Goal: Task Accomplishment & Management: Complete application form

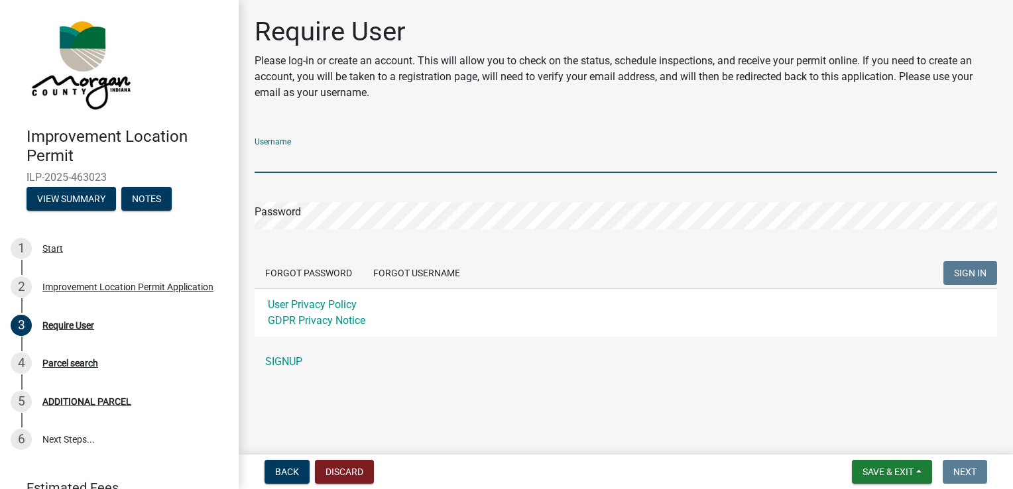
click at [333, 166] on input "Username" at bounding box center [626, 159] width 742 height 27
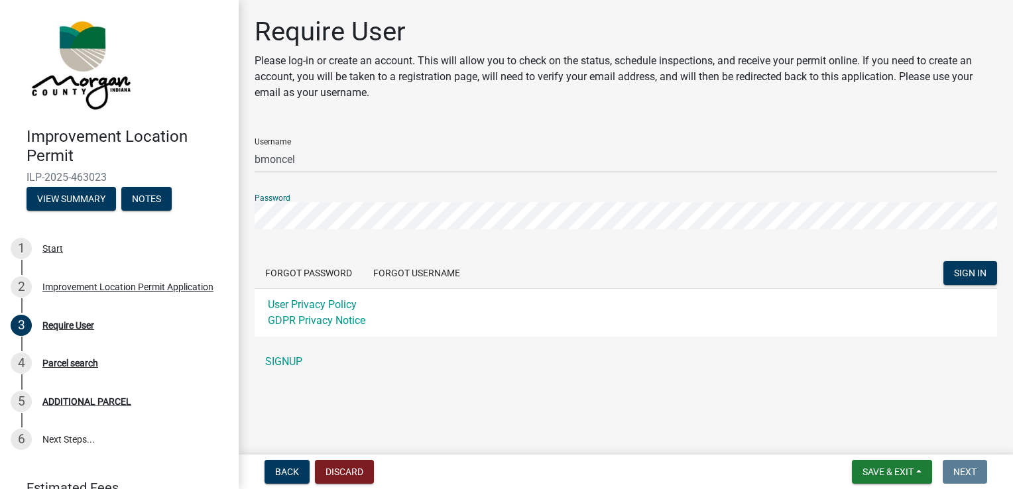
click at [943, 261] on button "SIGN IN" at bounding box center [970, 273] width 54 height 24
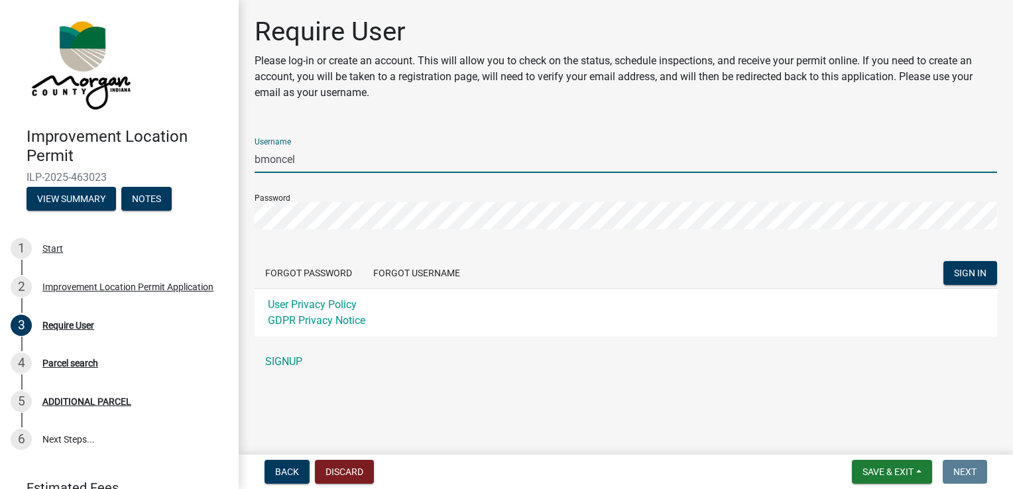
click at [315, 166] on input "bmoncel" at bounding box center [626, 159] width 742 height 27
type input "[EMAIL_ADDRESS][DOMAIN_NAME]"
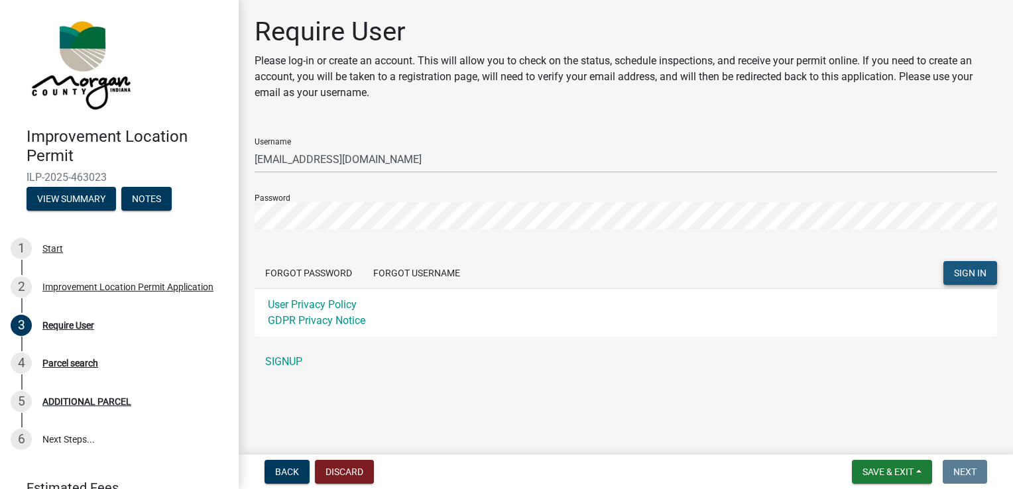
click at [980, 280] on button "SIGN IN" at bounding box center [970, 273] width 54 height 24
click at [290, 366] on link "SIGNUP" at bounding box center [626, 362] width 742 height 27
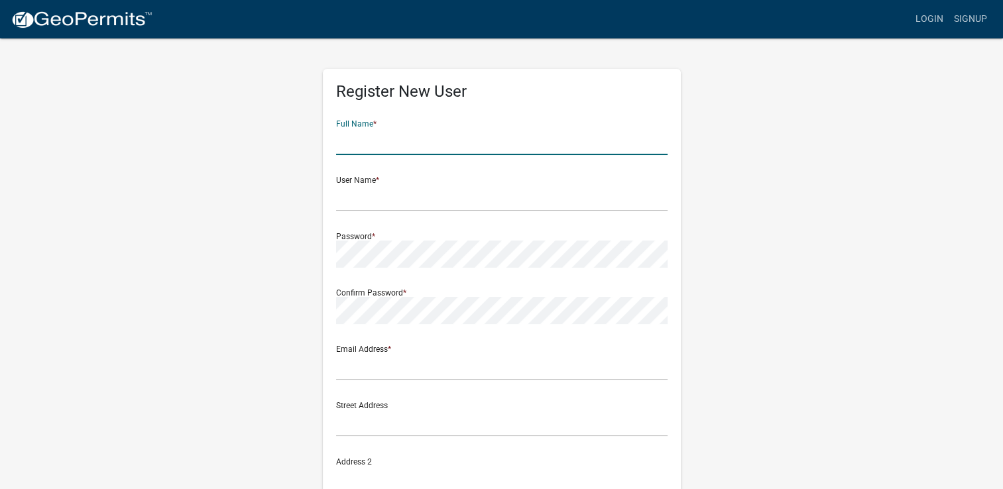
click at [374, 151] on input "text" at bounding box center [501, 141] width 331 height 27
type input "[PERSON_NAME]"
type input "[EMAIL_ADDRESS][DOMAIN_NAME]"
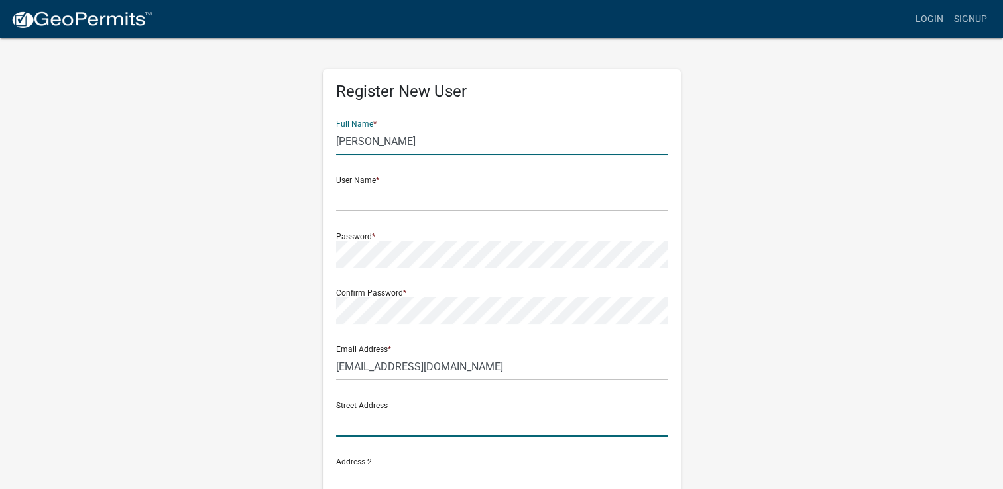
type input "[STREET_ADDRESS]"
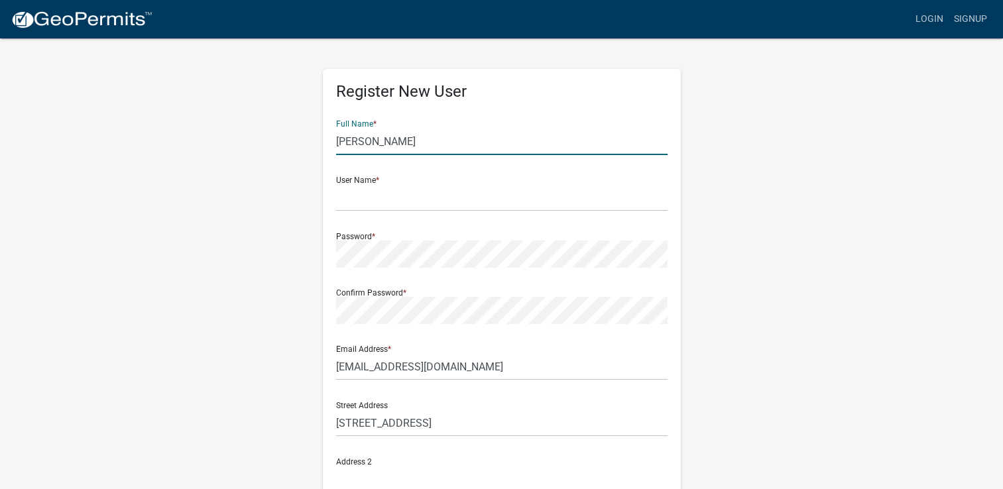
type input "[STREET_ADDRESS]"
type input "[GEOGRAPHIC_DATA]"
type input "IN"
type input "46151"
type input "3177102602"
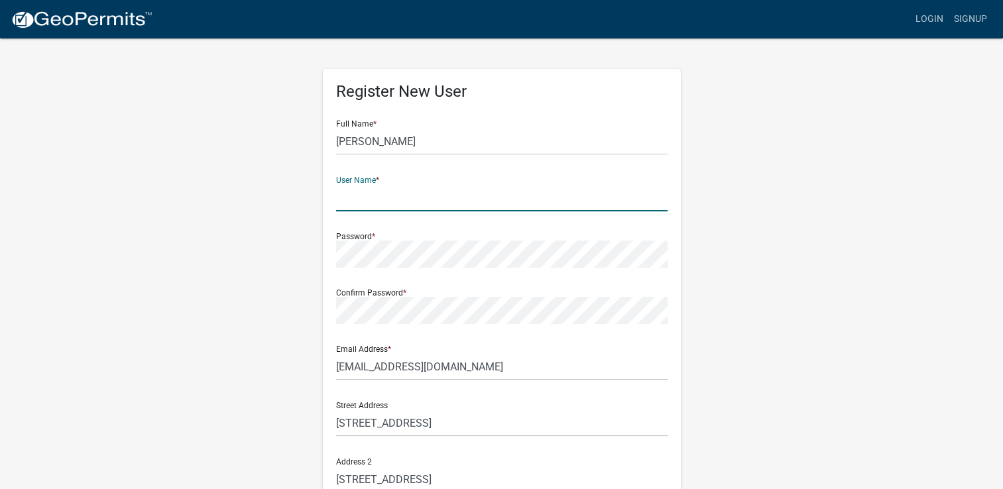
click at [369, 198] on input "text" at bounding box center [501, 197] width 331 height 27
type input "[EMAIL_ADDRESS][DOMAIN_NAME]"
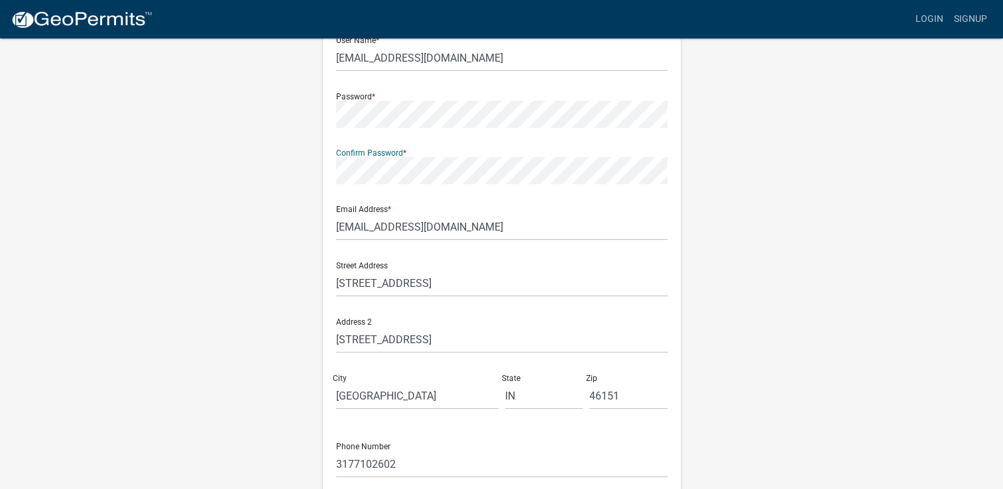
scroll to position [141, 0]
click at [461, 339] on input "[STREET_ADDRESS]" at bounding box center [501, 338] width 331 height 27
type input "6"
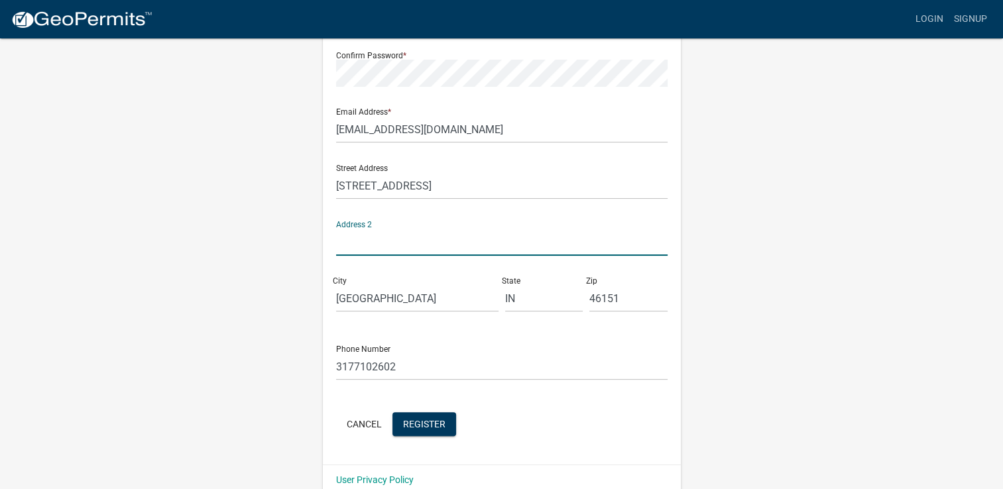
scroll to position [256, 0]
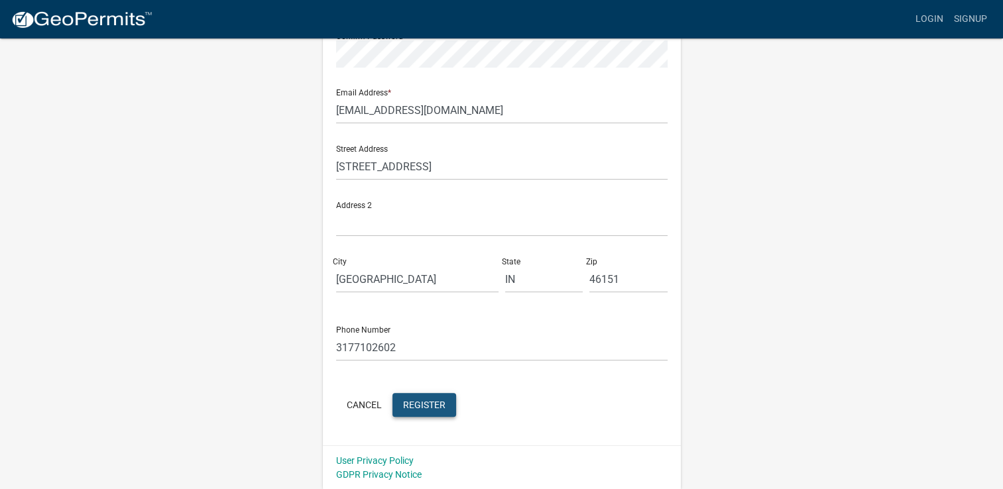
click at [430, 402] on span "Register" at bounding box center [424, 404] width 42 height 11
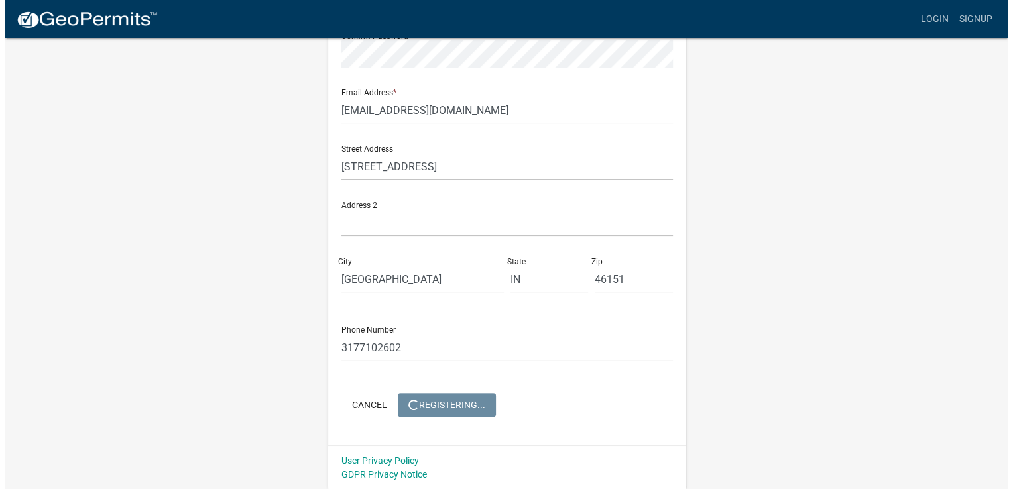
scroll to position [0, 0]
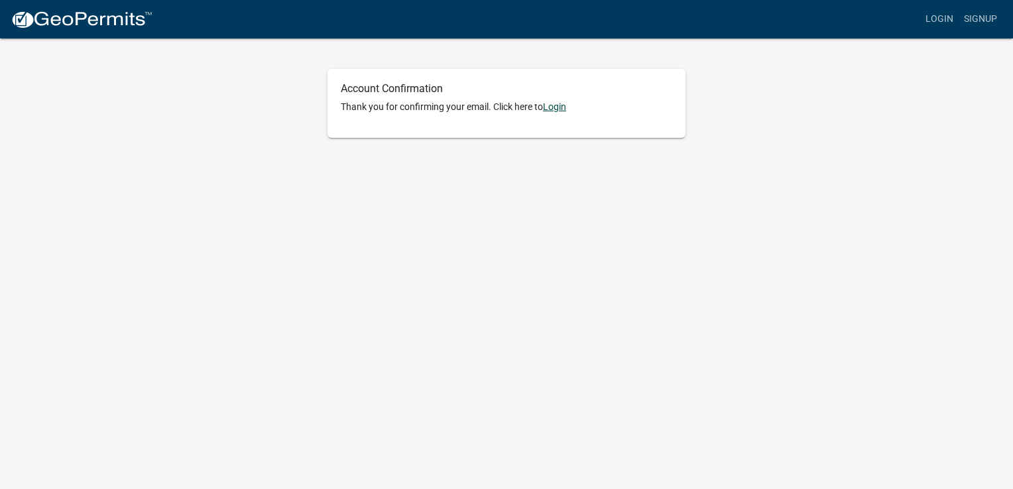
click at [553, 107] on link "Login" at bounding box center [554, 106] width 23 height 11
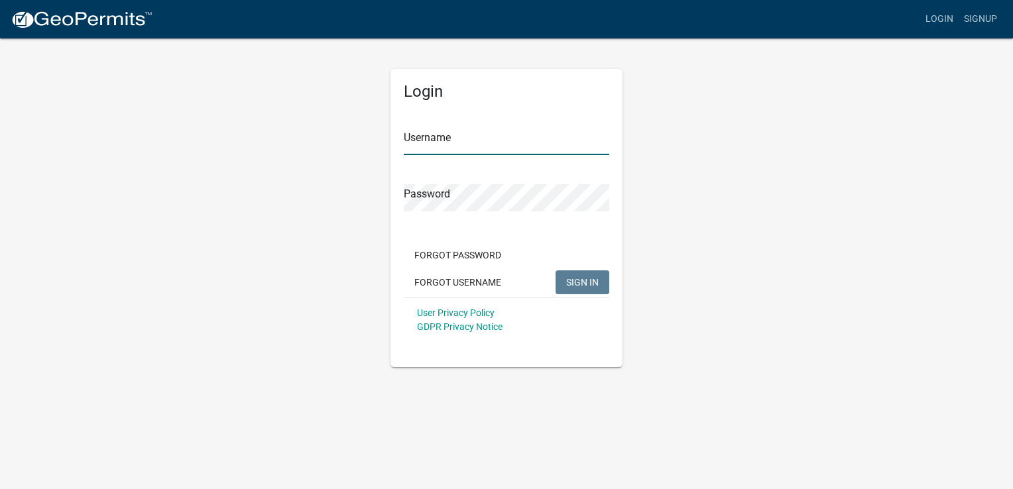
type input "[EMAIL_ADDRESS][DOMAIN_NAME]"
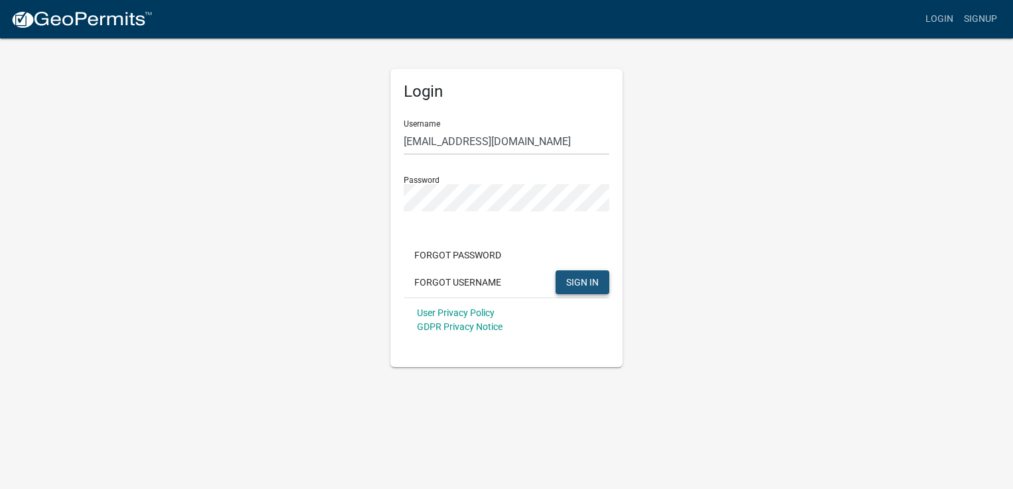
click at [587, 293] on button "SIGN IN" at bounding box center [582, 282] width 54 height 24
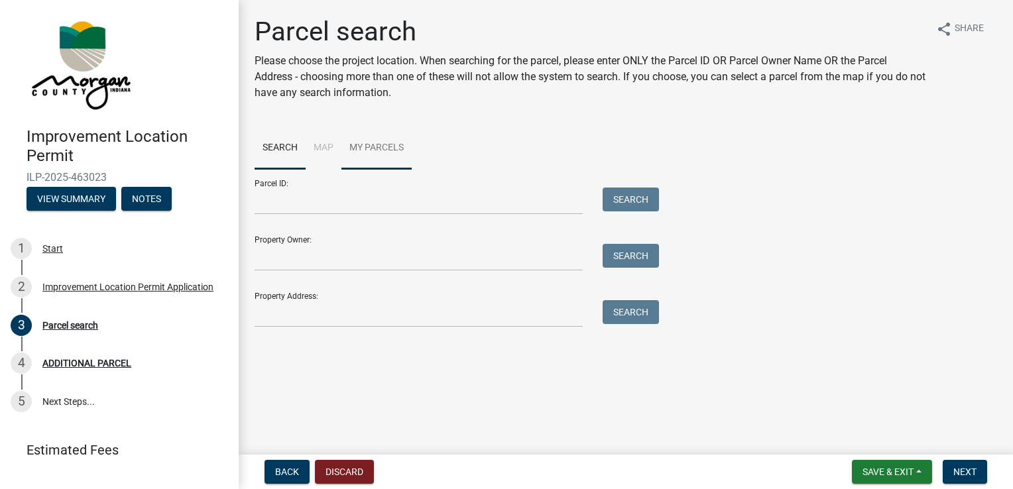
click at [368, 152] on link "My Parcels" at bounding box center [376, 148] width 70 height 42
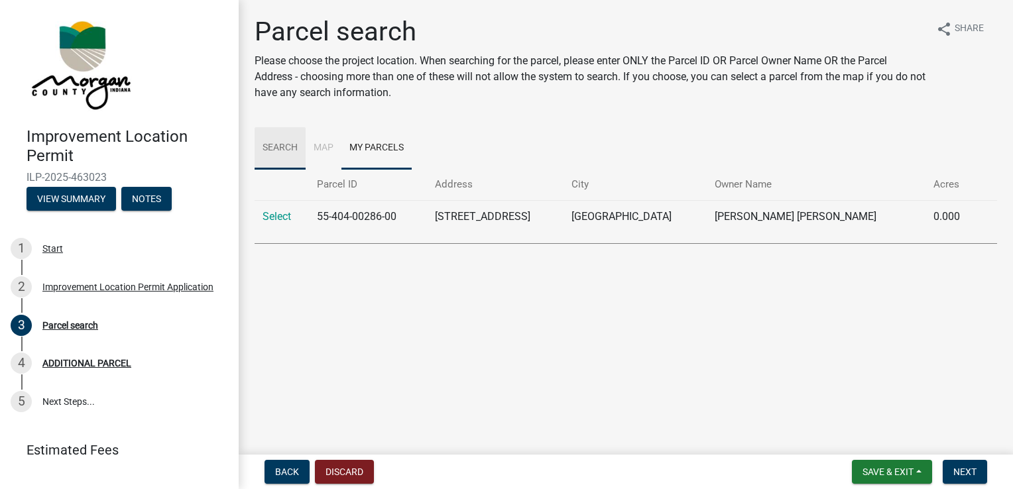
click at [268, 144] on link "Search" at bounding box center [280, 148] width 51 height 42
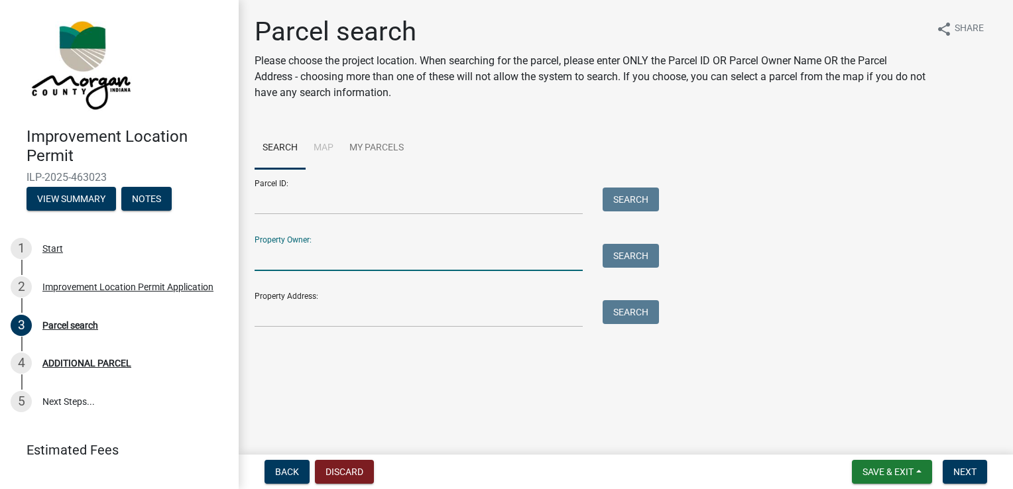
click at [313, 258] on input "Property Owner:" at bounding box center [419, 257] width 328 height 27
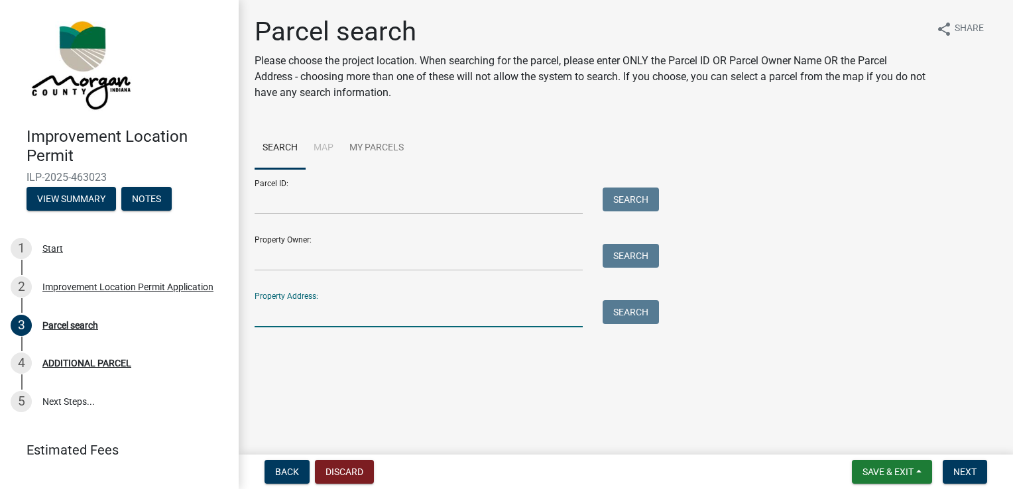
click at [308, 307] on input "Property Address:" at bounding box center [419, 313] width 328 height 27
type input "6522 New Harmony rd"
click at [649, 315] on button "Search" at bounding box center [630, 312] width 56 height 24
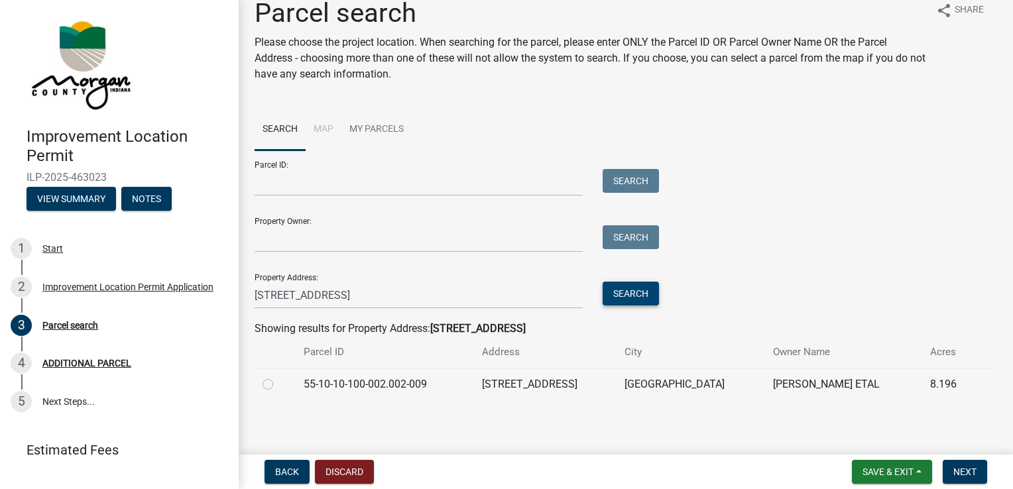
scroll to position [21, 0]
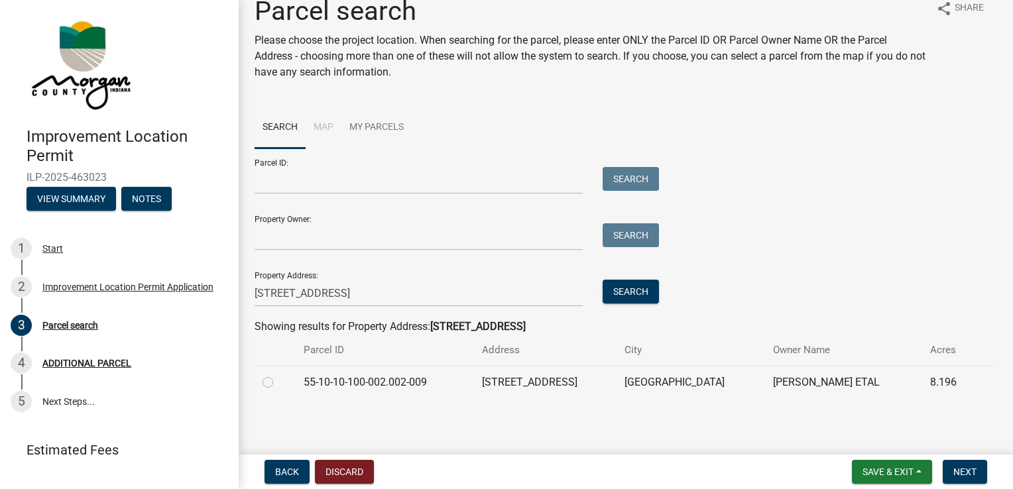
click at [278, 374] on label at bounding box center [278, 374] width 0 height 0
click at [278, 382] on input "radio" at bounding box center [282, 378] width 9 height 9
radio input "true"
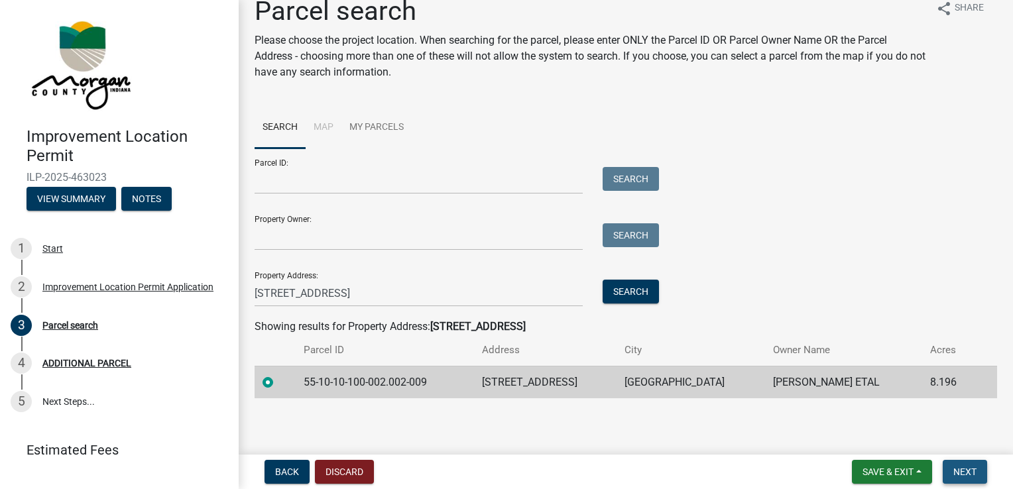
click at [956, 475] on span "Next" at bounding box center [964, 472] width 23 height 11
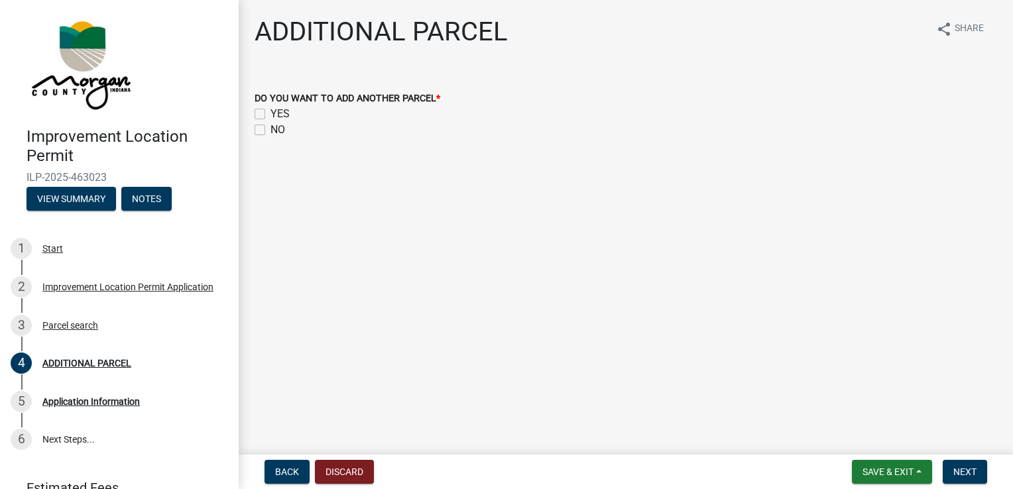
click at [270, 131] on label "NO" at bounding box center [277, 130] width 15 height 16
click at [270, 131] on input "NO" at bounding box center [274, 126] width 9 height 9
checkbox input "true"
checkbox input "false"
checkbox input "true"
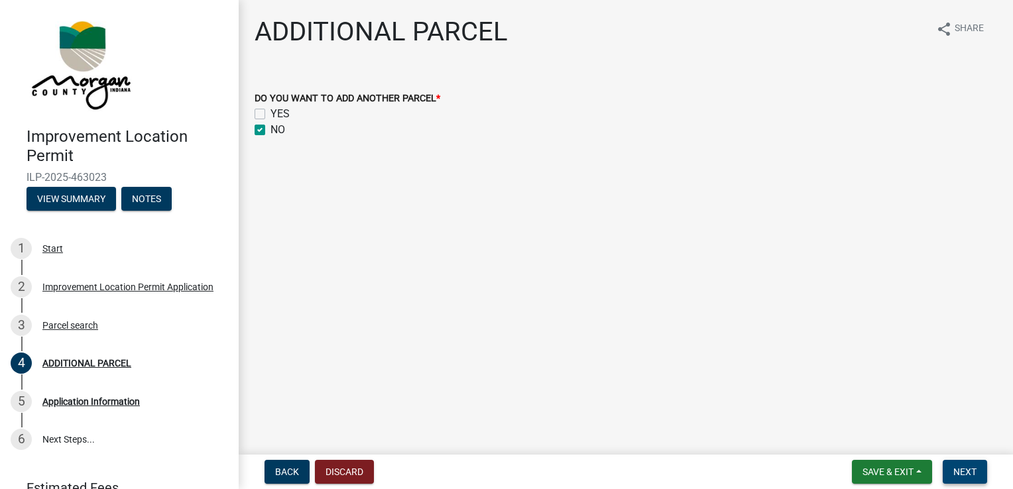
click at [960, 475] on span "Next" at bounding box center [964, 472] width 23 height 11
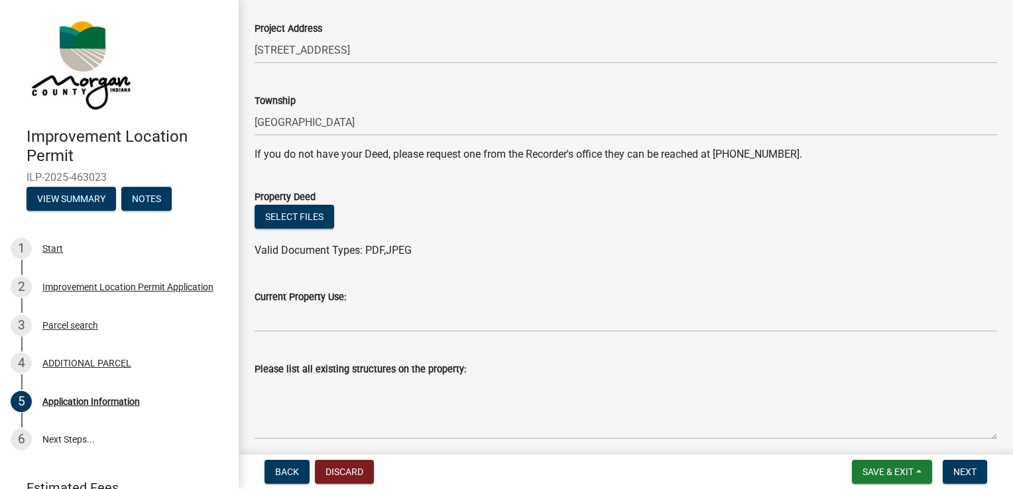
scroll to position [196, 0]
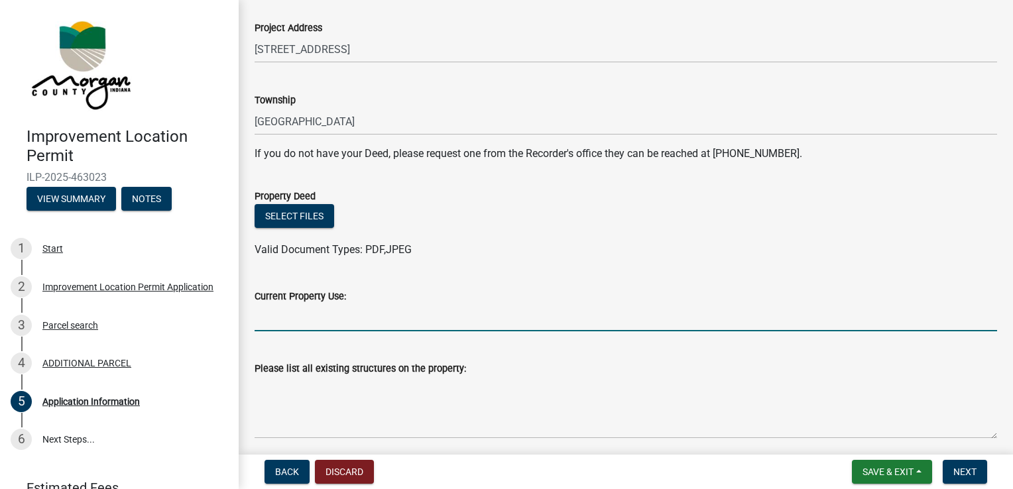
click at [292, 321] on input "Current Property Use:" at bounding box center [626, 317] width 742 height 27
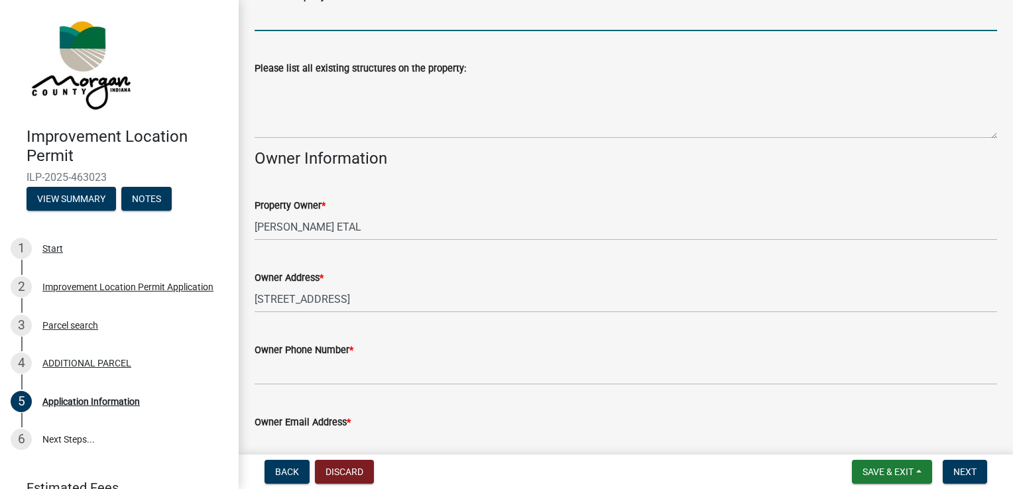
scroll to position [498, 0]
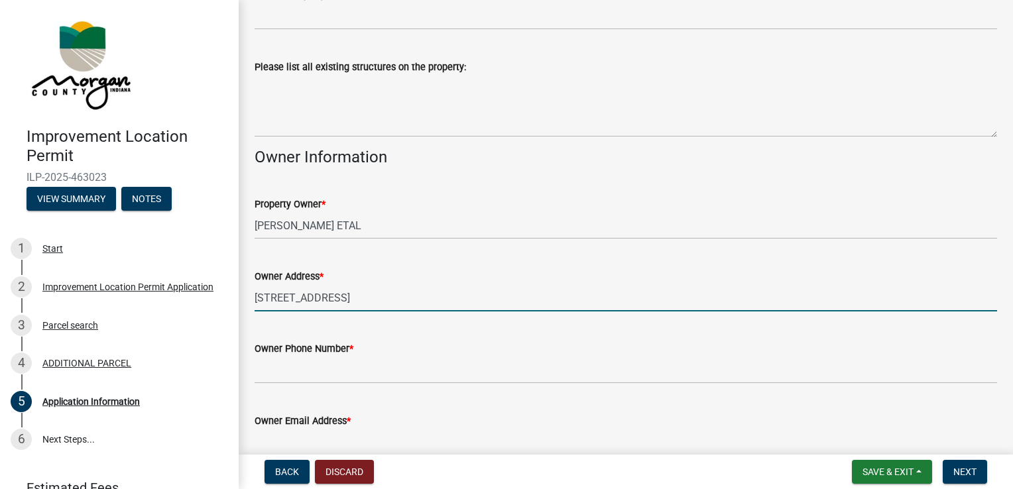
click at [277, 294] on input "6522 NEW HARMONY RD" at bounding box center [626, 297] width 742 height 27
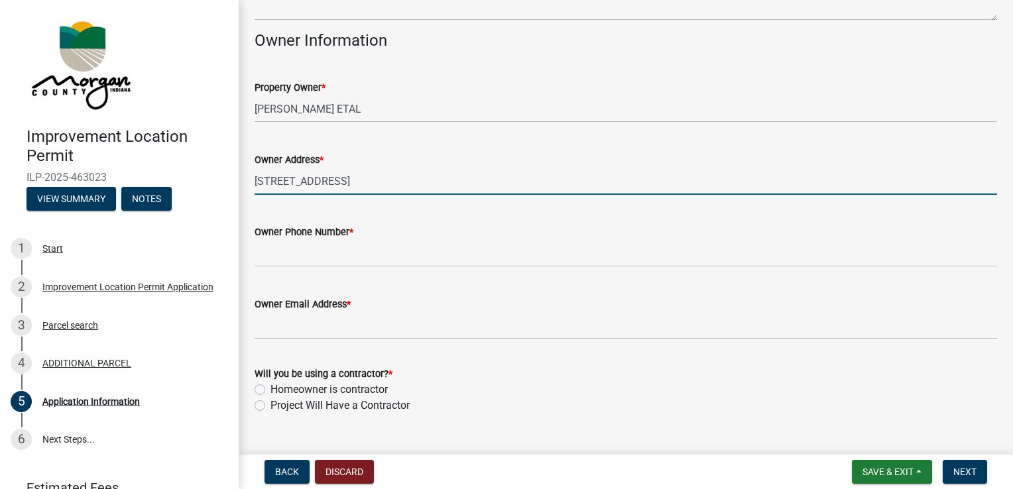
scroll to position [618, 0]
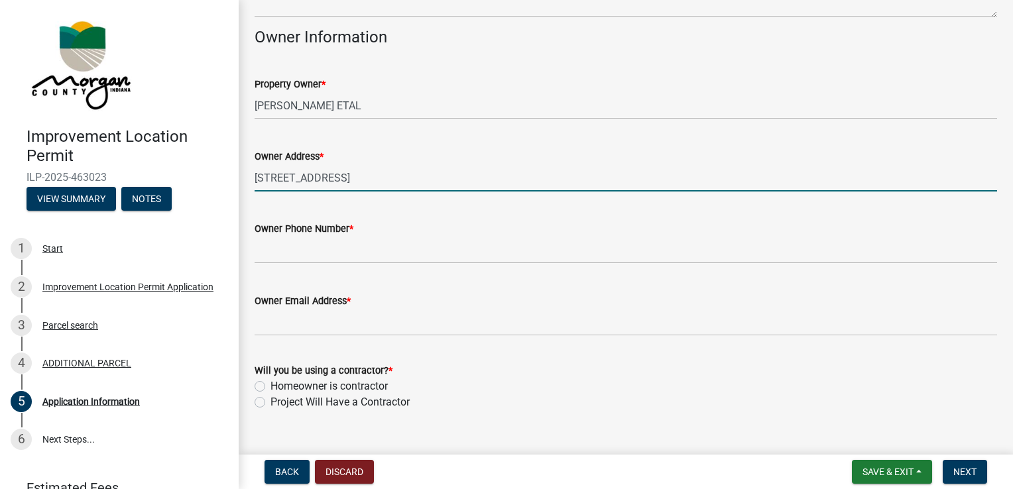
type input "6515 NEW HARMONY RD"
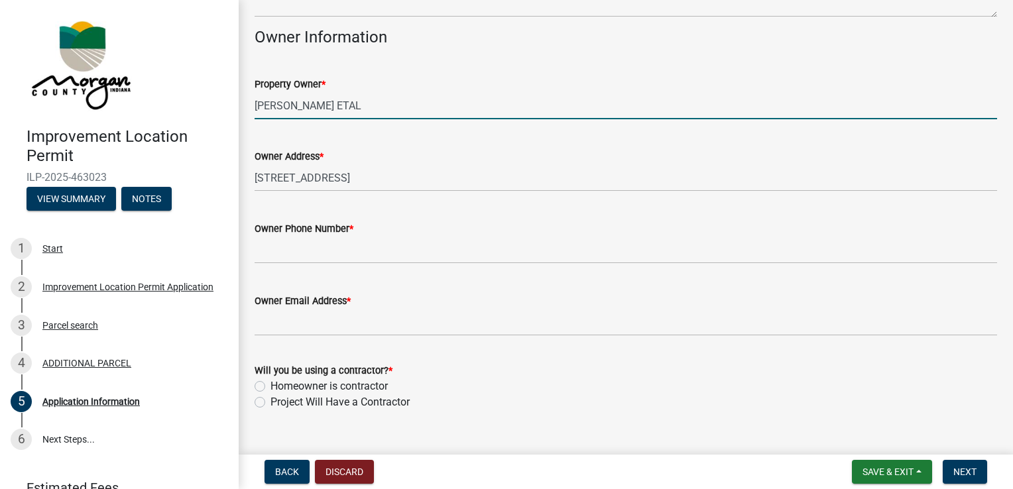
drag, startPoint x: 367, startPoint y: 105, endPoint x: 249, endPoint y: 105, distance: 118.6
click at [249, 105] on div "Property Owner * MONCEL BRIAN R ETAL" at bounding box center [626, 89] width 762 height 62
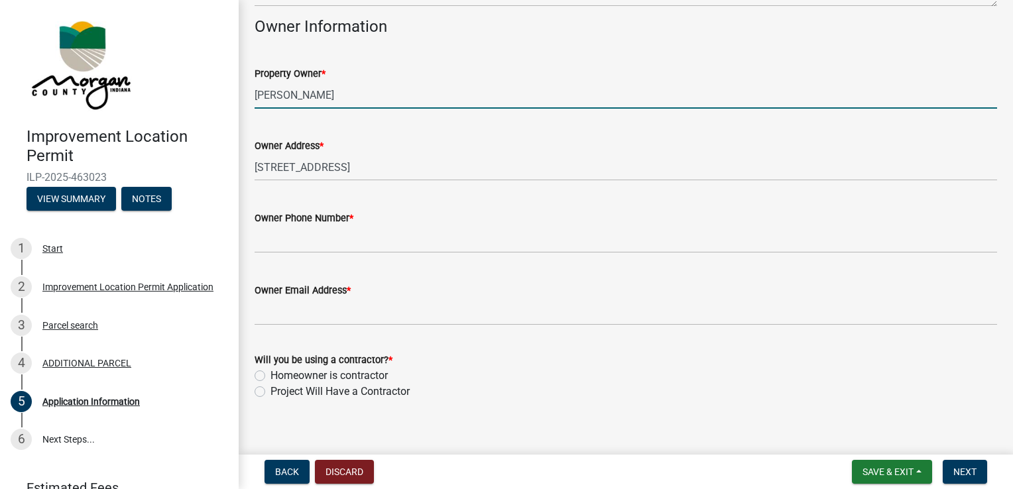
scroll to position [642, 0]
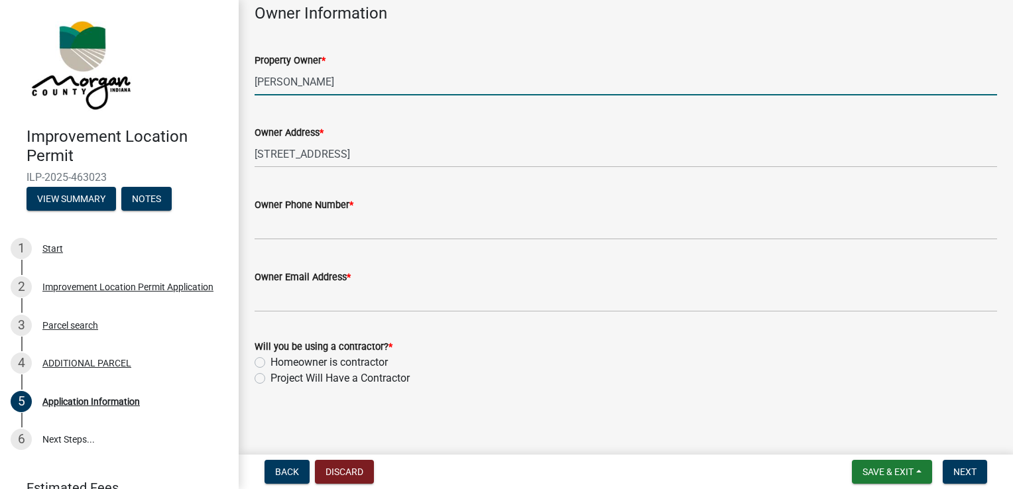
type input "Brandon Moncel"
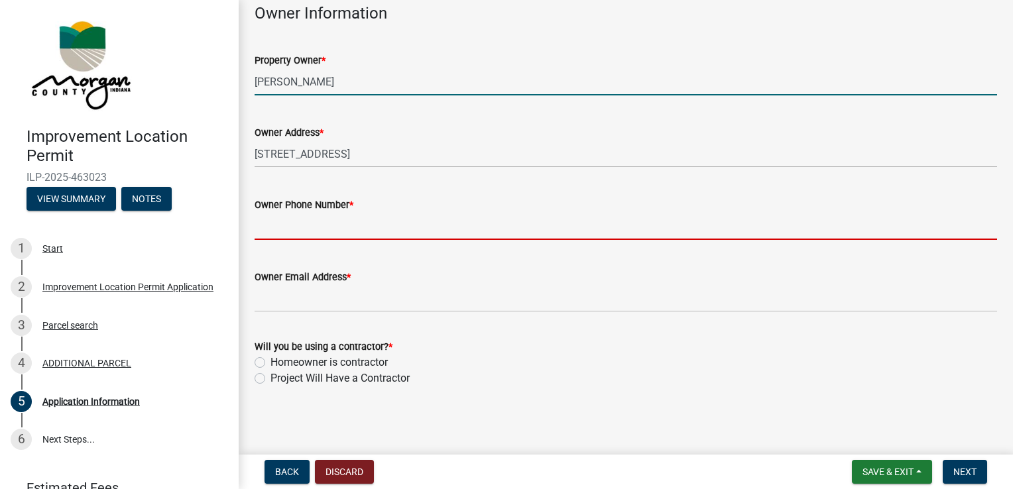
click at [318, 232] on input "Owner Phone Number *" at bounding box center [626, 226] width 742 height 27
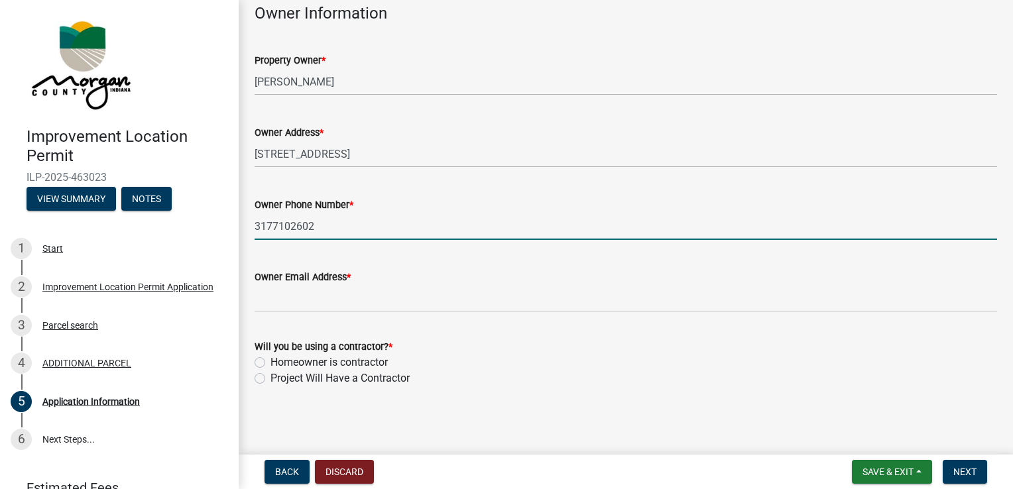
type input "3177102602"
click at [542, 350] on div "Will you be using a contractor? *" at bounding box center [626, 347] width 742 height 16
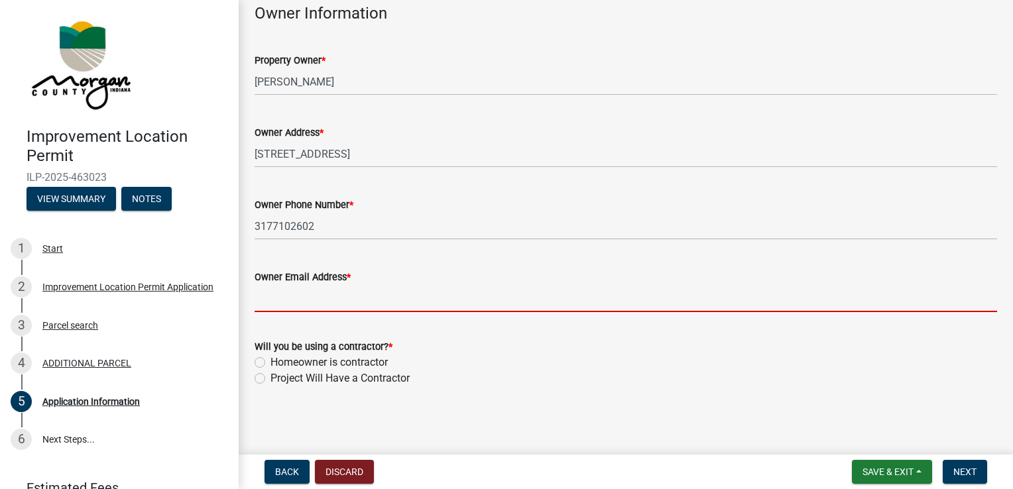
click at [298, 294] on input "Owner Email Address *" at bounding box center [626, 298] width 742 height 27
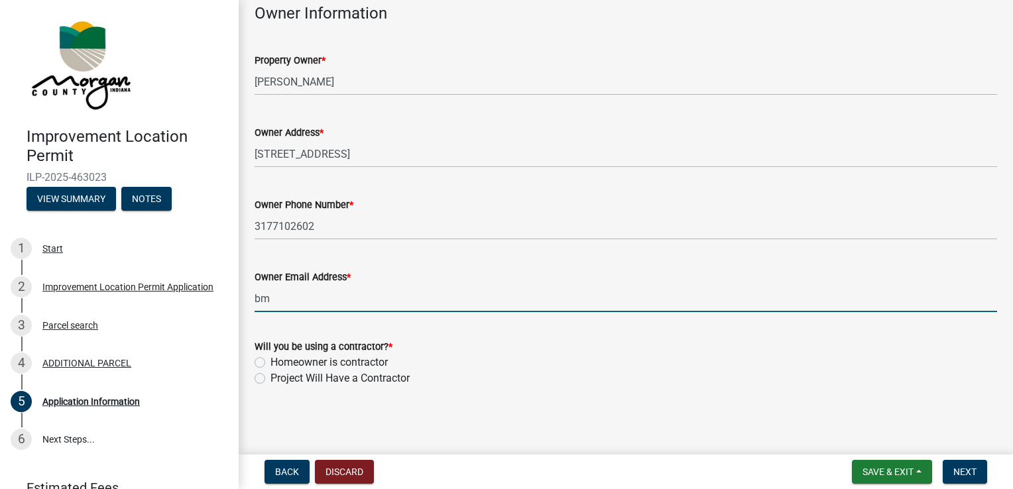
type input "[EMAIL_ADDRESS][DOMAIN_NAME]"
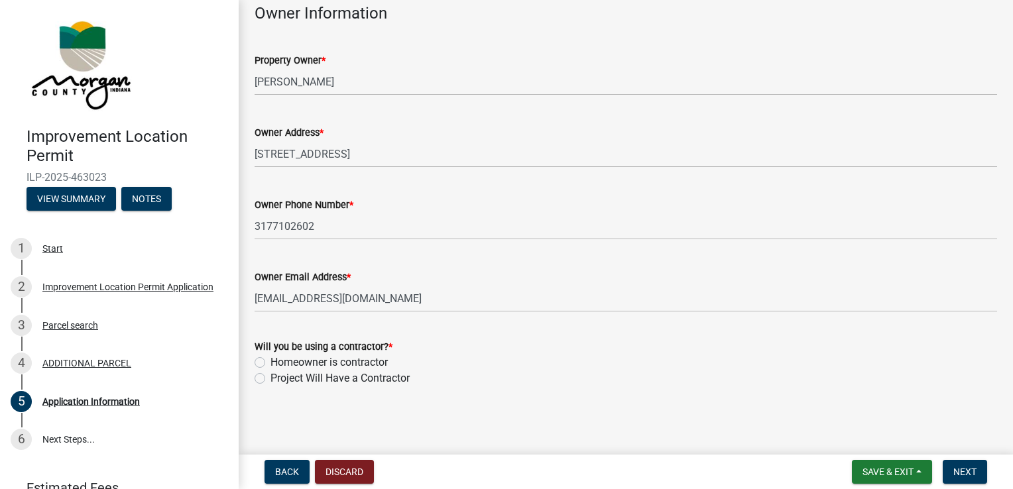
click at [375, 365] on label "Homeowner is contractor" at bounding box center [328, 363] width 117 height 16
click at [279, 363] on input "Homeowner is contractor" at bounding box center [274, 359] width 9 height 9
radio input "true"
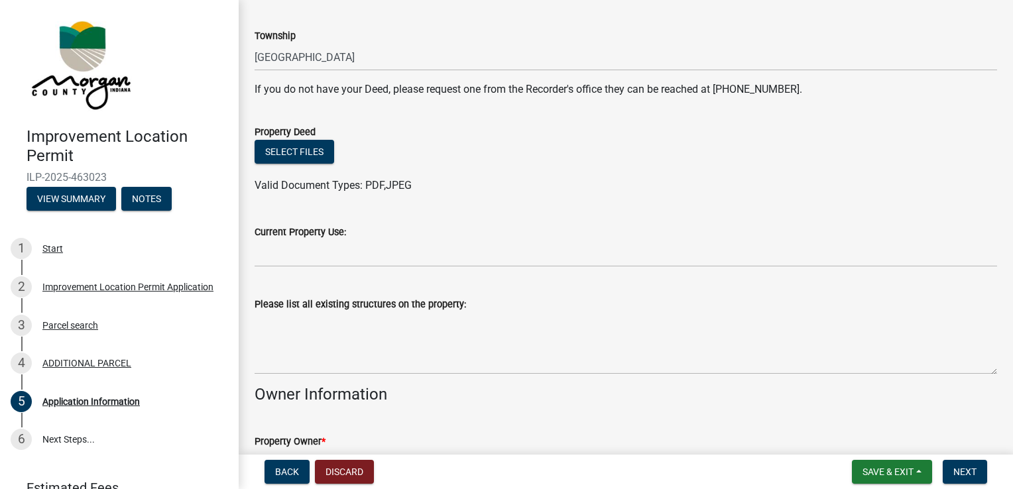
scroll to position [280, 0]
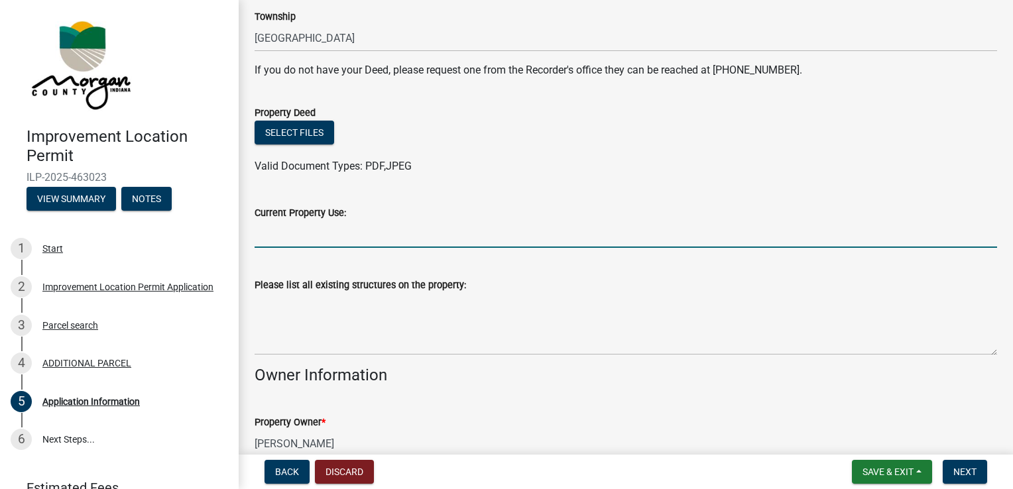
click at [337, 239] on input "Current Property Use:" at bounding box center [626, 234] width 742 height 27
type input "Ag"
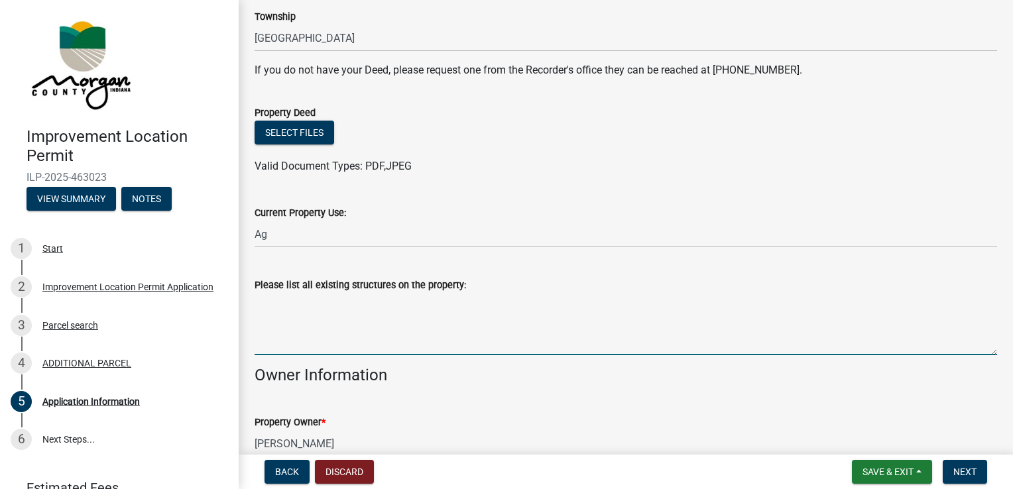
click at [333, 343] on textarea "Please list all existing structures on the property:" at bounding box center [626, 324] width 742 height 62
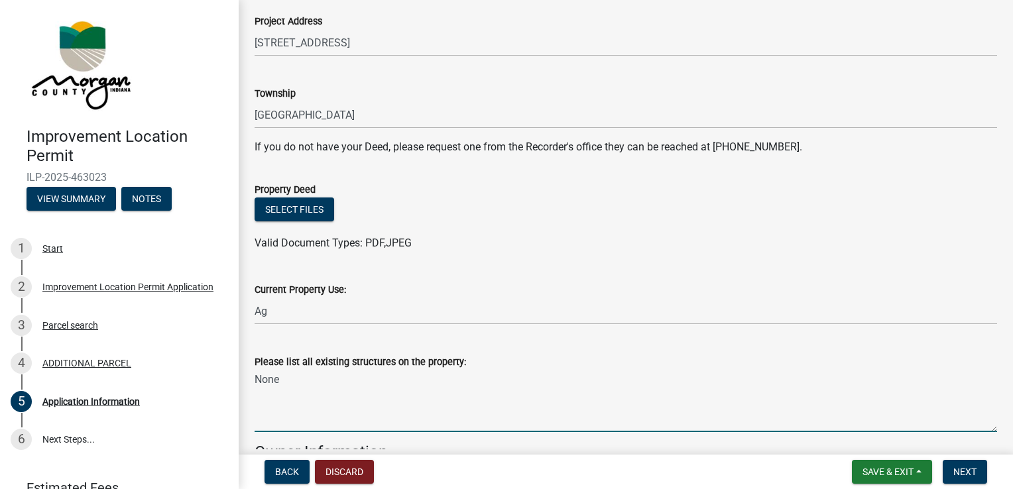
scroll to position [202, 0]
type textarea "None"
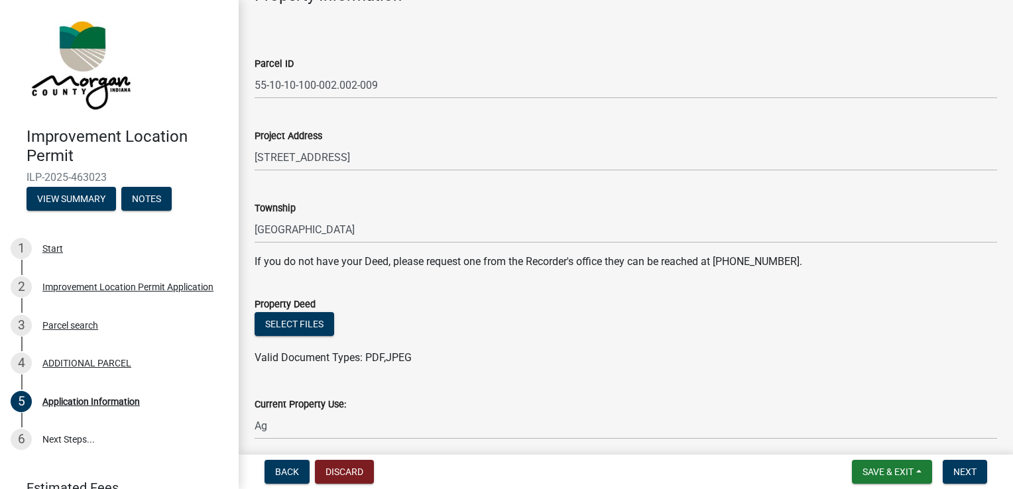
scroll to position [91, 0]
click at [307, 340] on ul at bounding box center [626, 342] width 742 height 11
click at [292, 325] on button "Select files" at bounding box center [295, 322] width 80 height 24
click at [312, 321] on button "Select files" at bounding box center [295, 322] width 80 height 24
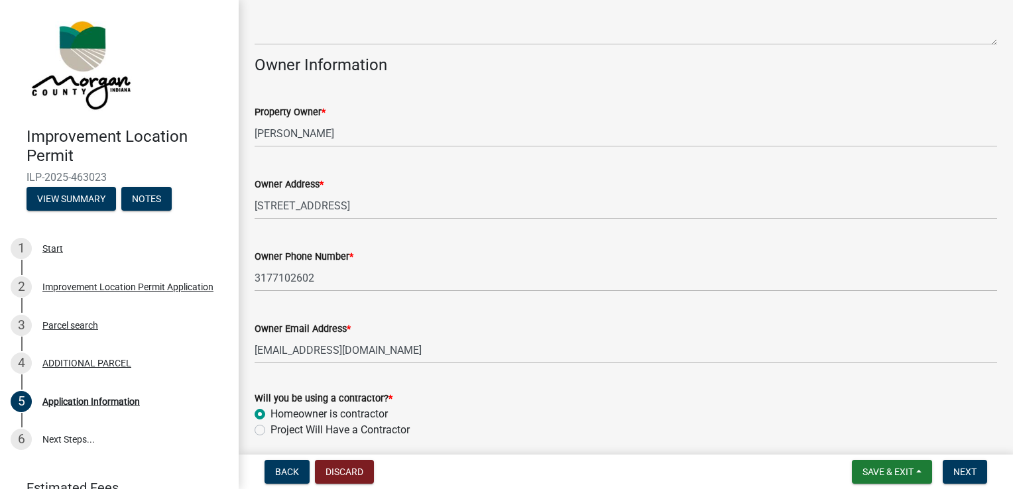
scroll to position [690, 0]
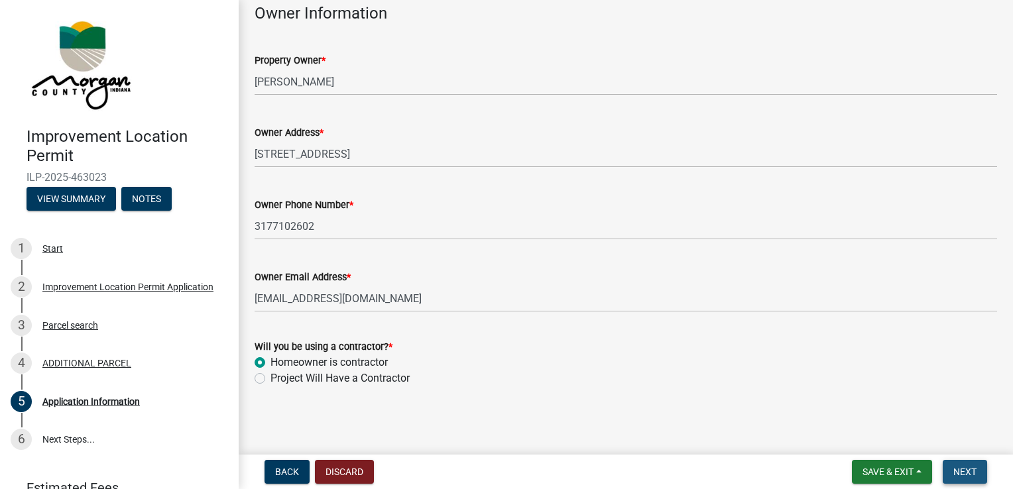
click at [960, 474] on span "Next" at bounding box center [964, 472] width 23 height 11
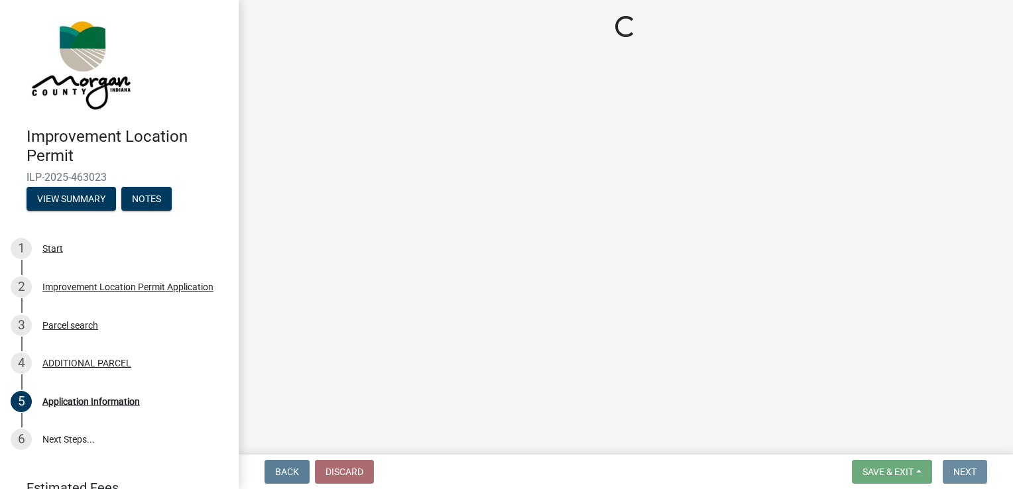
scroll to position [0, 0]
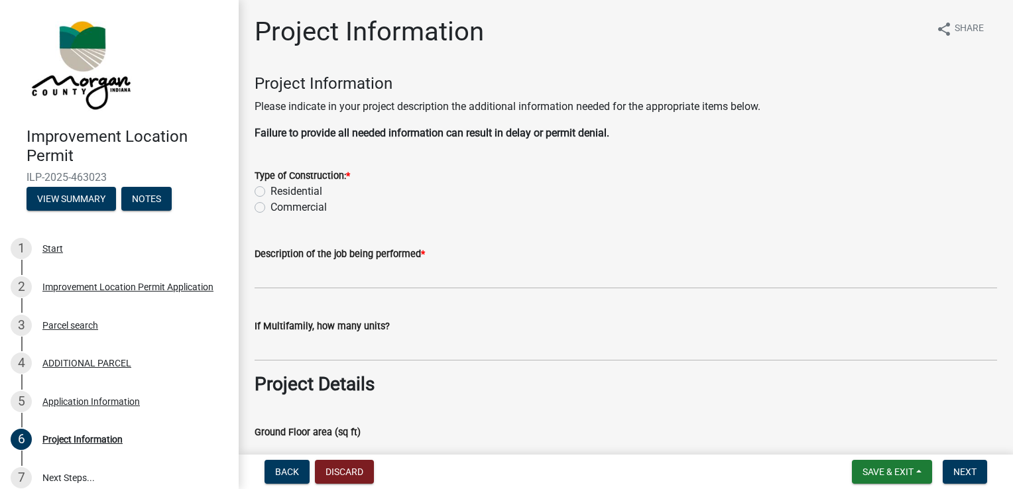
click at [270, 192] on label "Residential" at bounding box center [296, 192] width 52 height 16
click at [270, 192] on input "Residential" at bounding box center [274, 188] width 9 height 9
radio input "true"
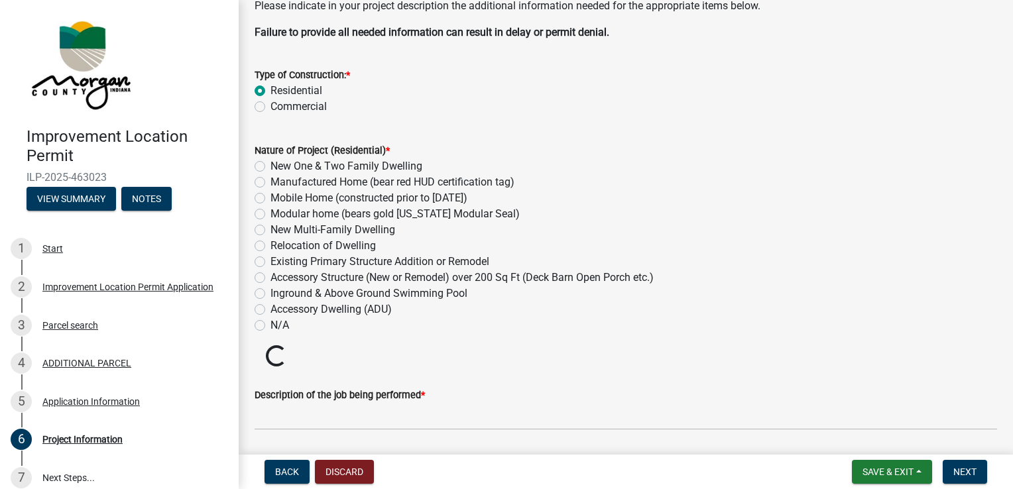
scroll to position [105, 0]
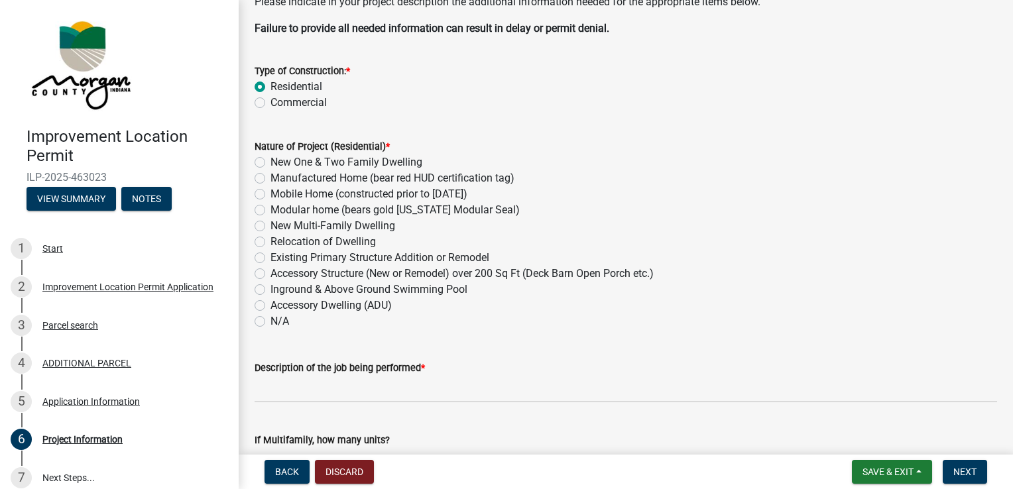
click at [270, 162] on label "New One & Two Family Dwelling" at bounding box center [346, 162] width 152 height 16
click at [270, 162] on input "New One & Two Family Dwelling" at bounding box center [274, 158] width 9 height 9
radio input "true"
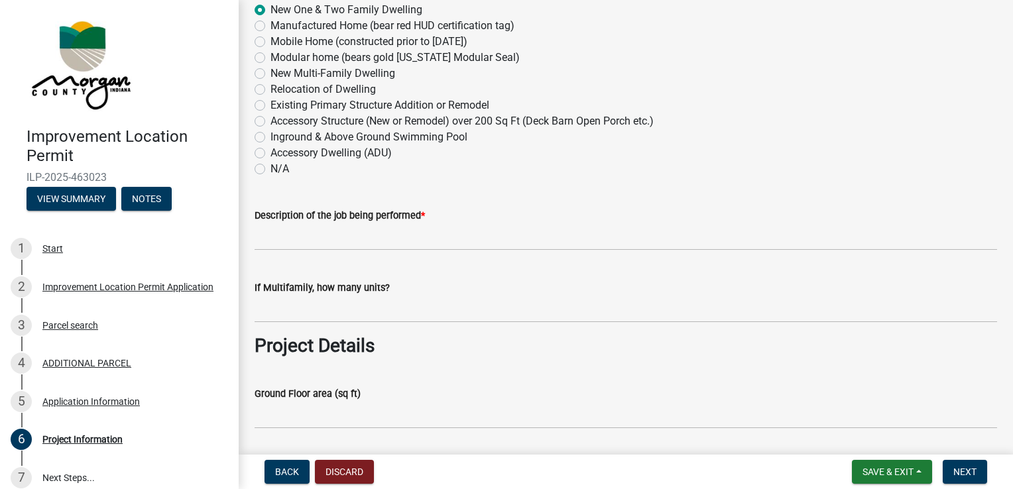
scroll to position [262, 0]
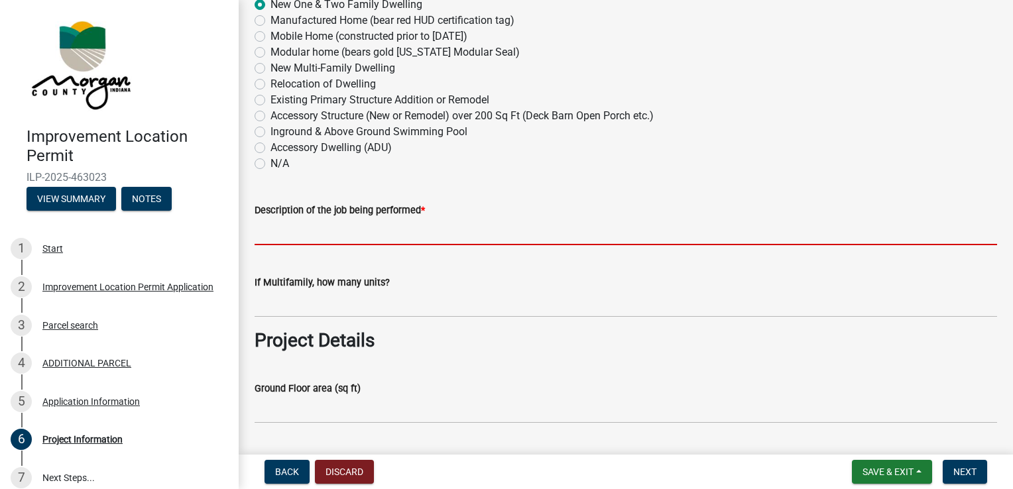
click at [391, 236] on input "Description of the job being performed *" at bounding box center [626, 231] width 742 height 27
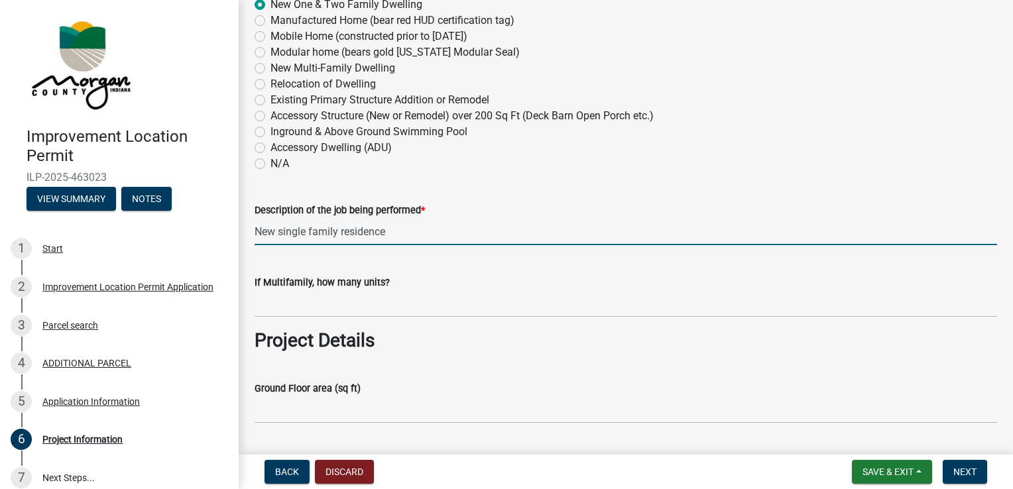
click at [396, 234] on input "New single family residence" at bounding box center [626, 231] width 742 height 27
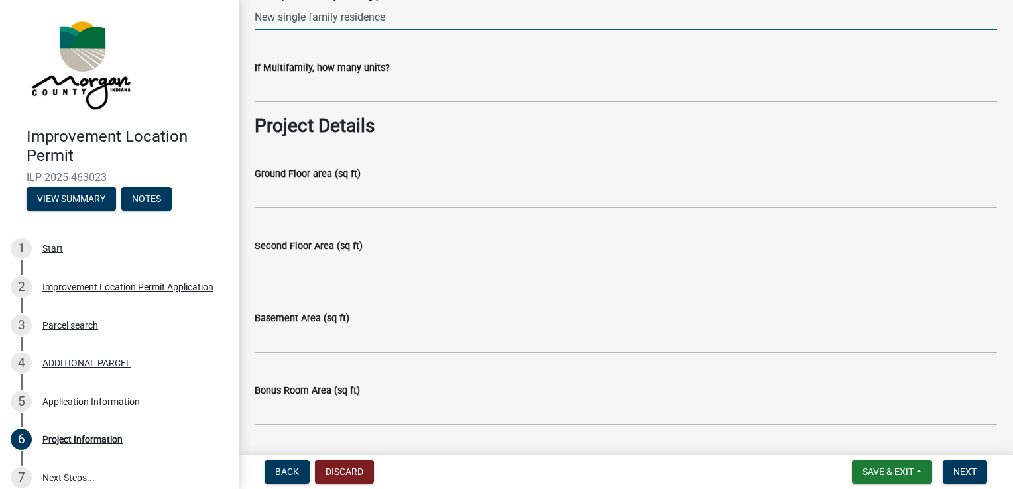
scroll to position [478, 0]
type input "New single family residence"
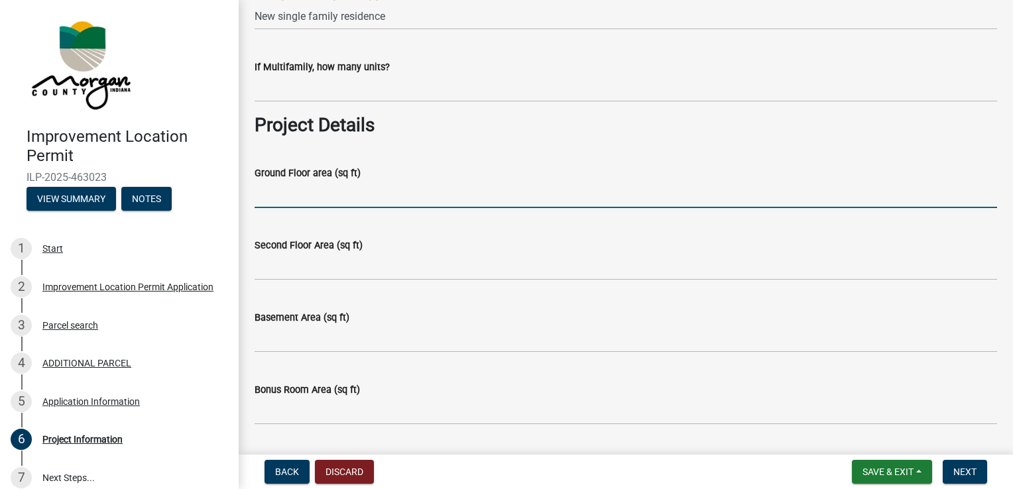
click at [298, 197] on input "Ground Floor area (sq ft)" at bounding box center [626, 194] width 742 height 27
type input "2400"
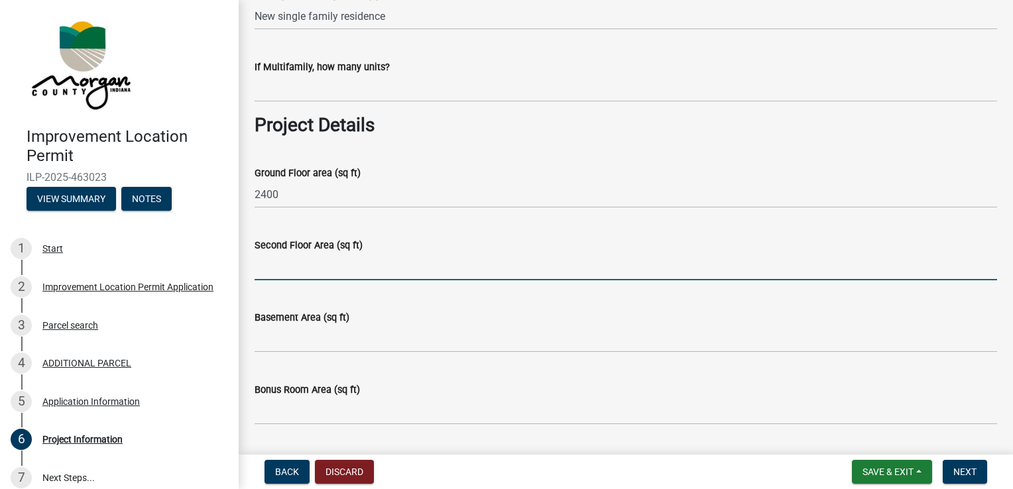
click at [289, 274] on input "Second Floor Area (sq ft)" at bounding box center [626, 266] width 742 height 27
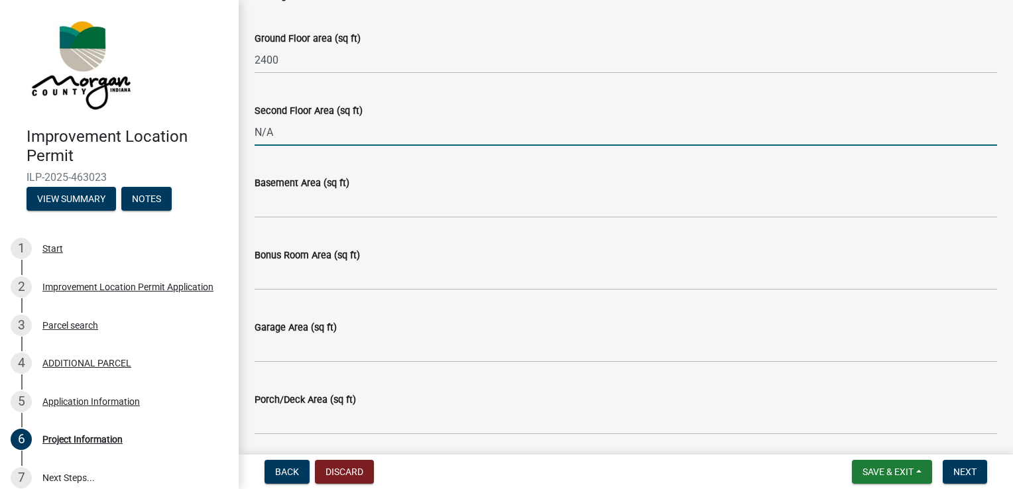
scroll to position [632, 0]
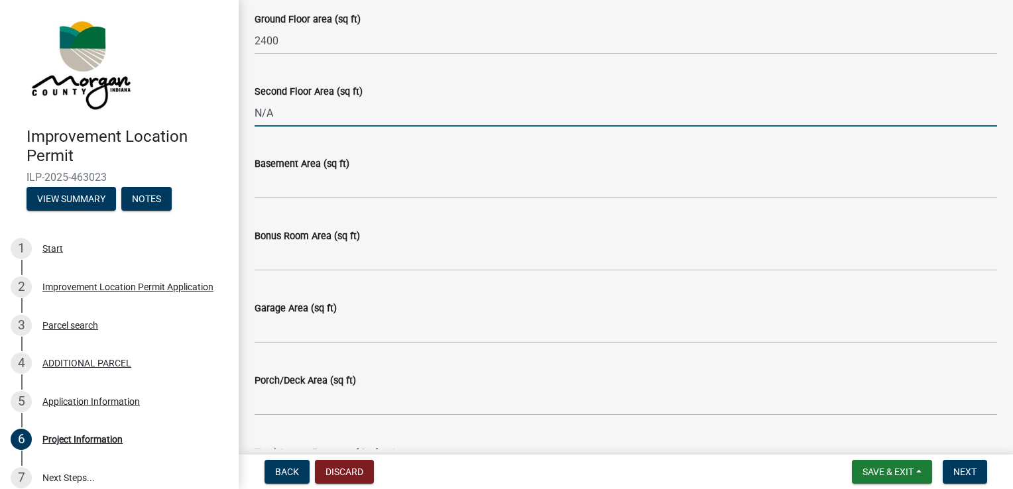
type input "N/A"
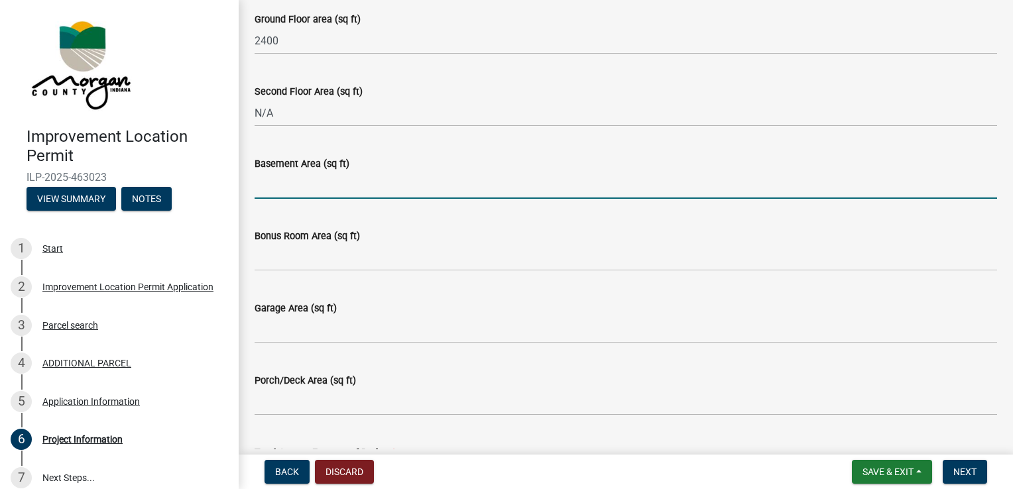
click at [323, 189] on input "Basement Area (sq ft)" at bounding box center [626, 185] width 742 height 27
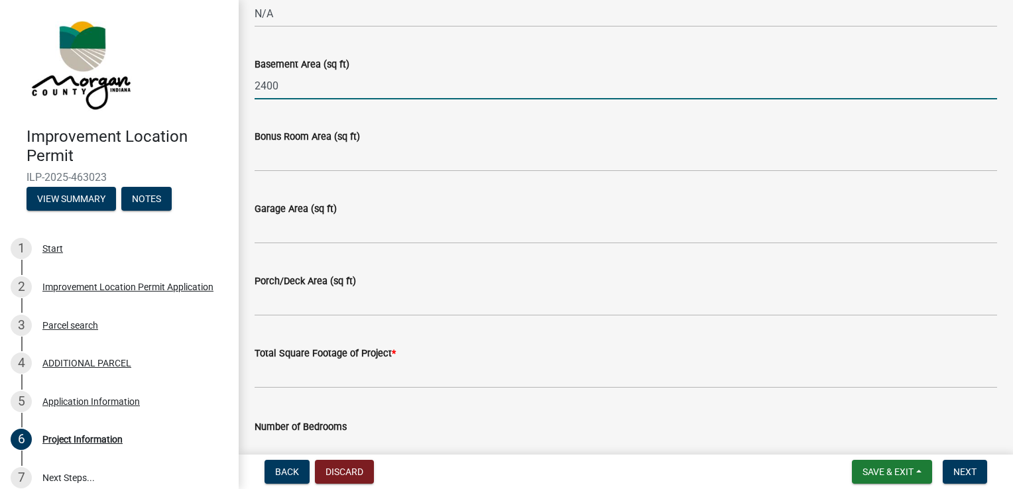
scroll to position [732, 0]
type input "2400"
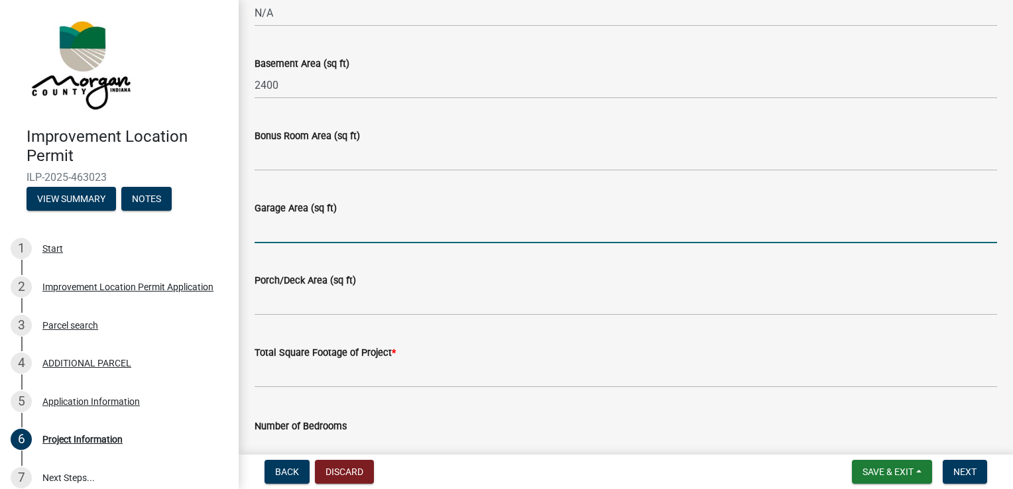
click at [295, 230] on input "Garage Area (sq ft)" at bounding box center [626, 229] width 742 height 27
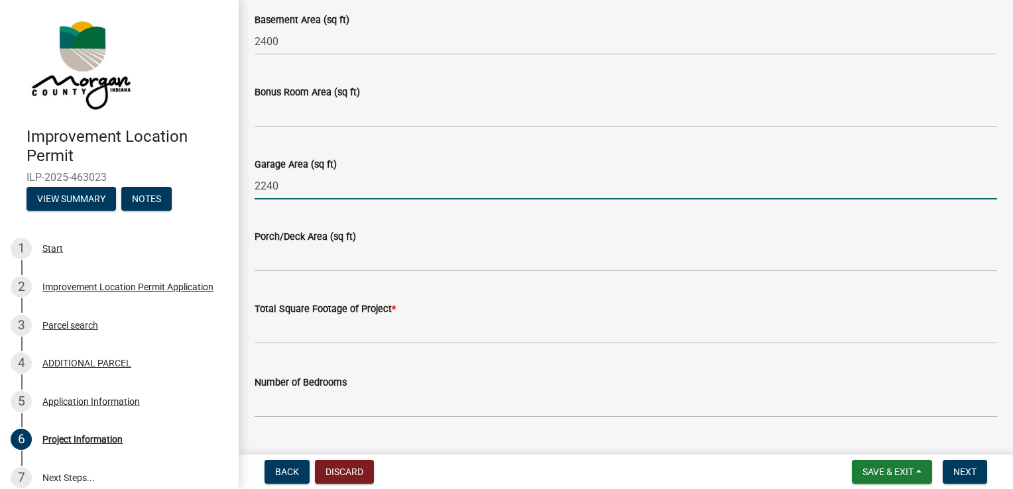
scroll to position [777, 0]
type input "2240"
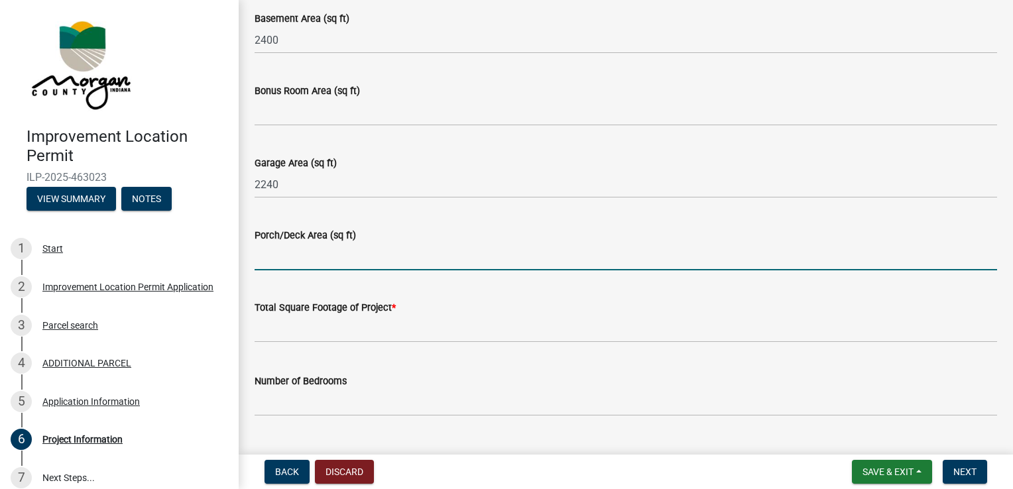
click at [356, 258] on input "Porch/Deck Area (sq ft)" at bounding box center [626, 256] width 742 height 27
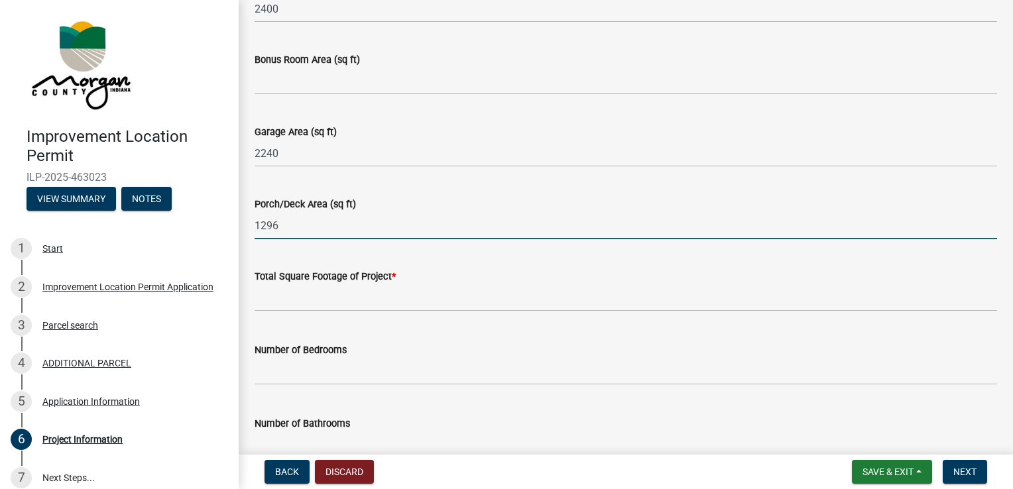
scroll to position [813, 0]
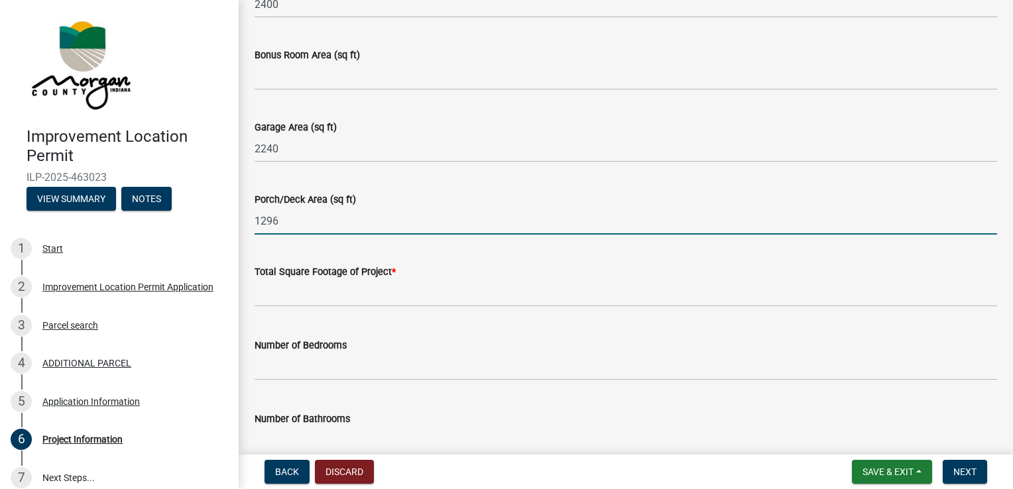
type input "1296"
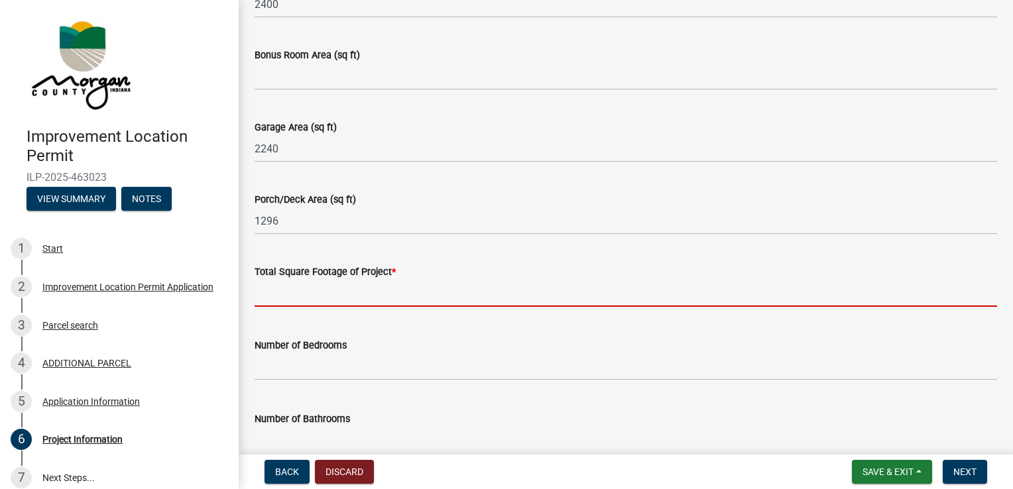
click at [301, 293] on input "text" at bounding box center [626, 293] width 742 height 27
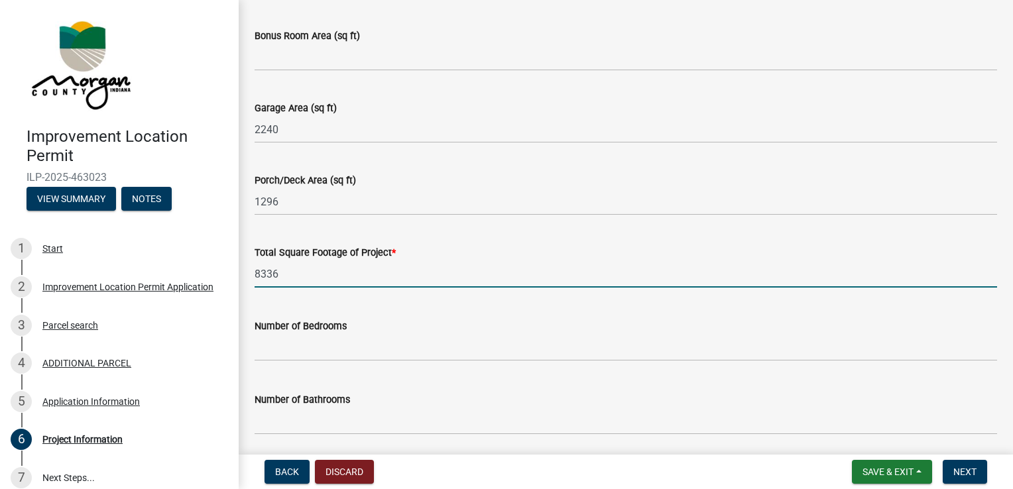
scroll to position [848, 0]
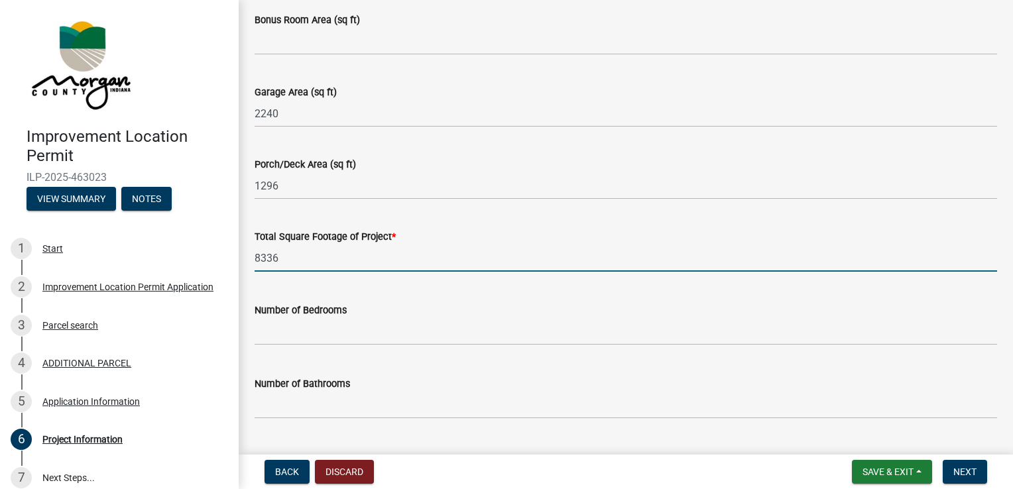
type input "8336"
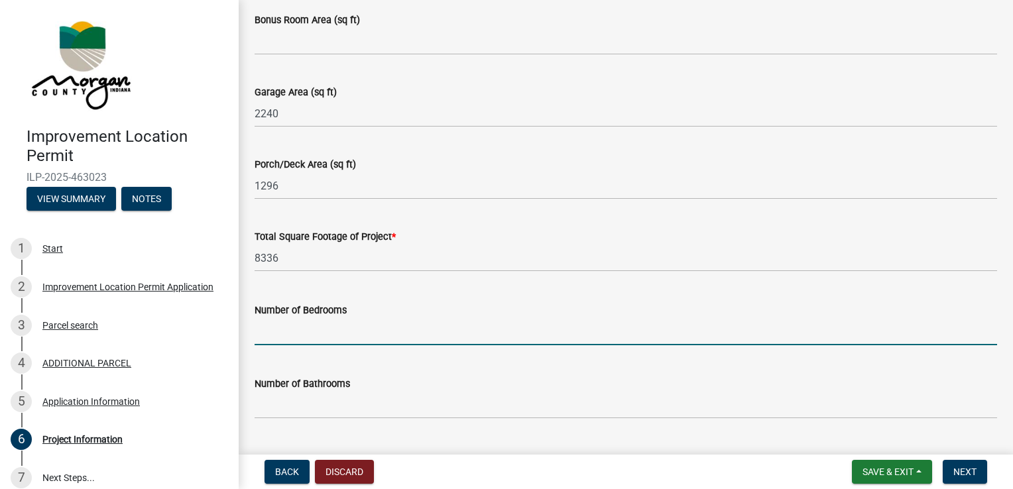
click at [300, 329] on input "text" at bounding box center [626, 331] width 742 height 27
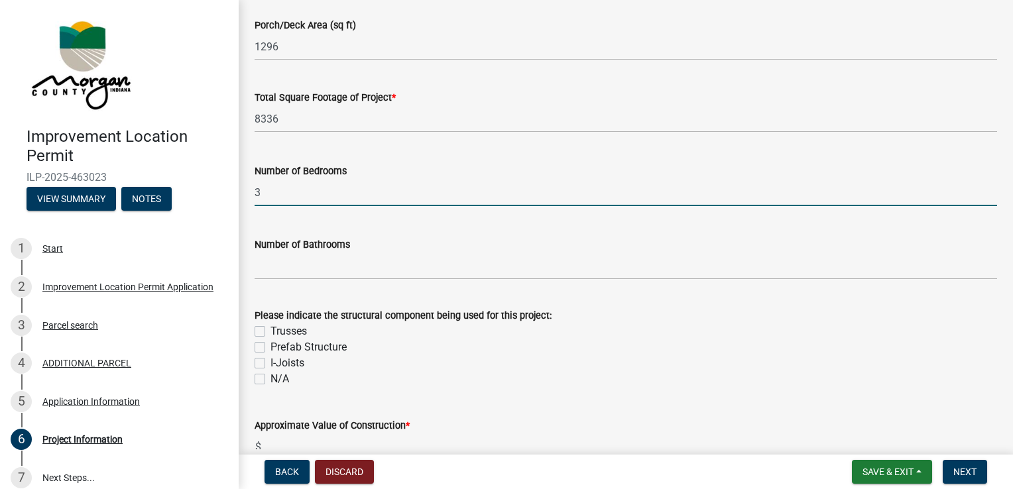
scroll to position [988, 0]
type input "3"
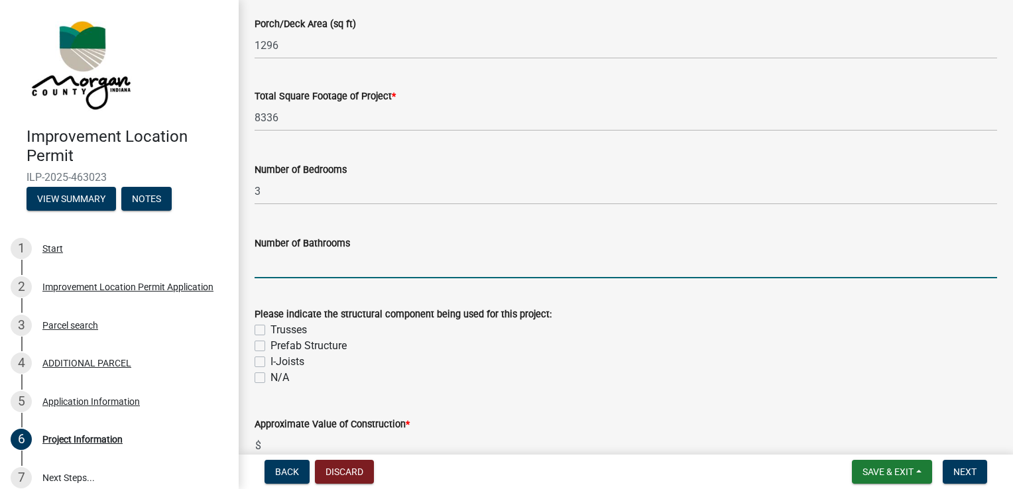
click at [325, 270] on input "text" at bounding box center [626, 264] width 742 height 27
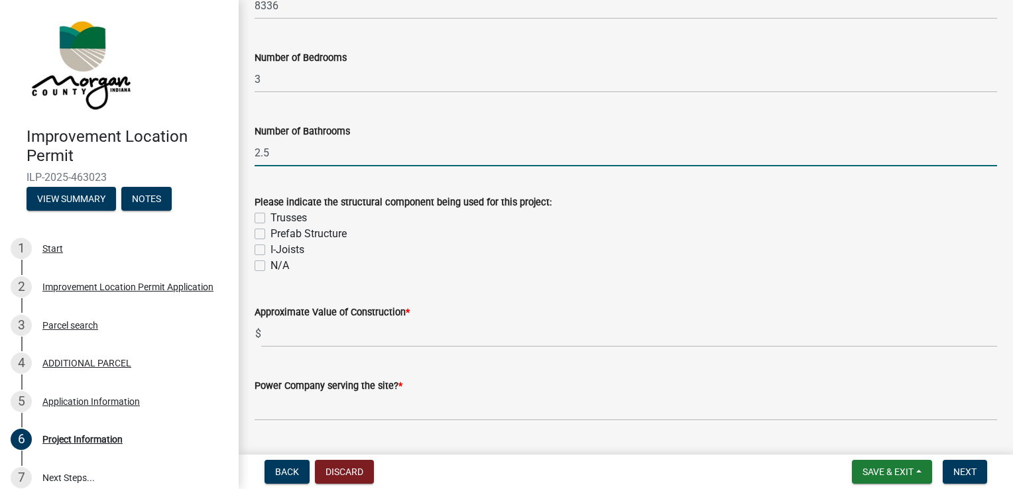
scroll to position [1100, 0]
type input "2.5"
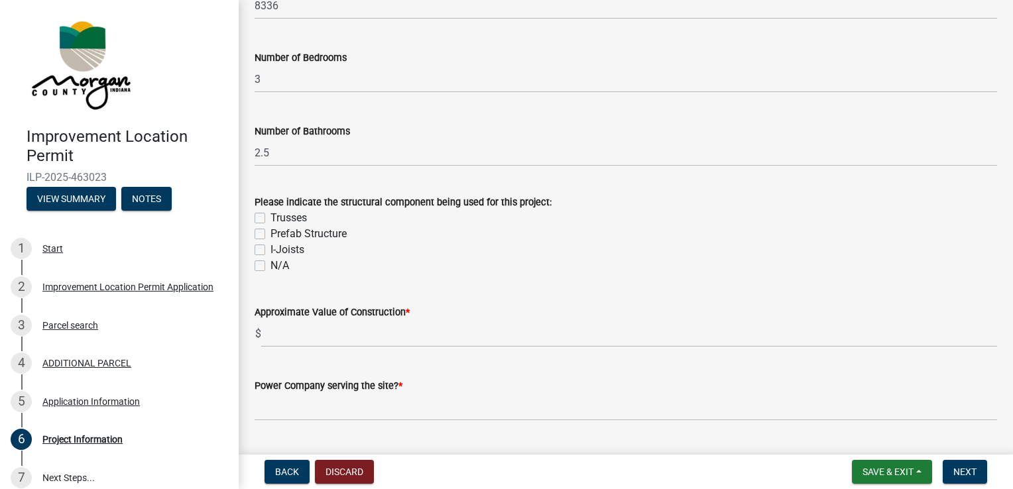
click at [270, 219] on label "Trusses" at bounding box center [288, 218] width 36 height 16
click at [270, 219] on input "Trusses" at bounding box center [274, 214] width 9 height 9
checkbox input "true"
checkbox input "false"
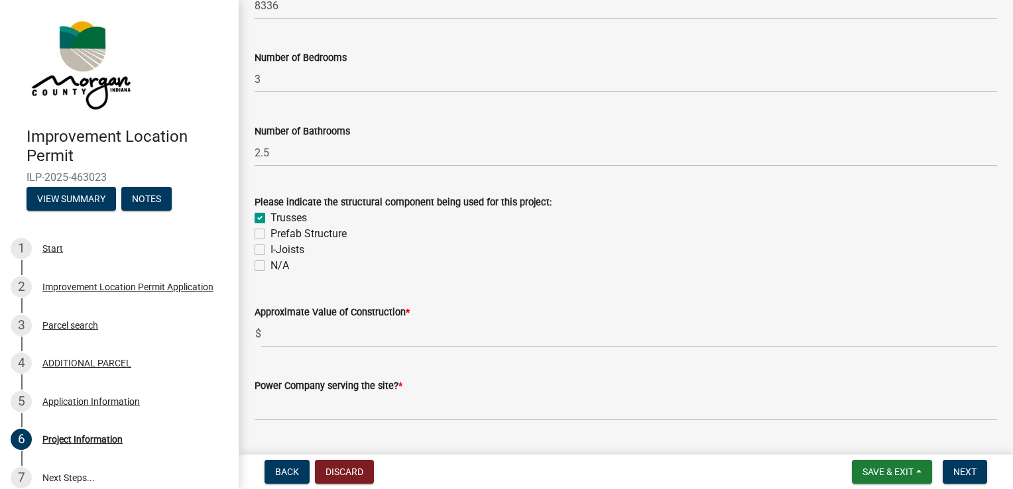
checkbox input "false"
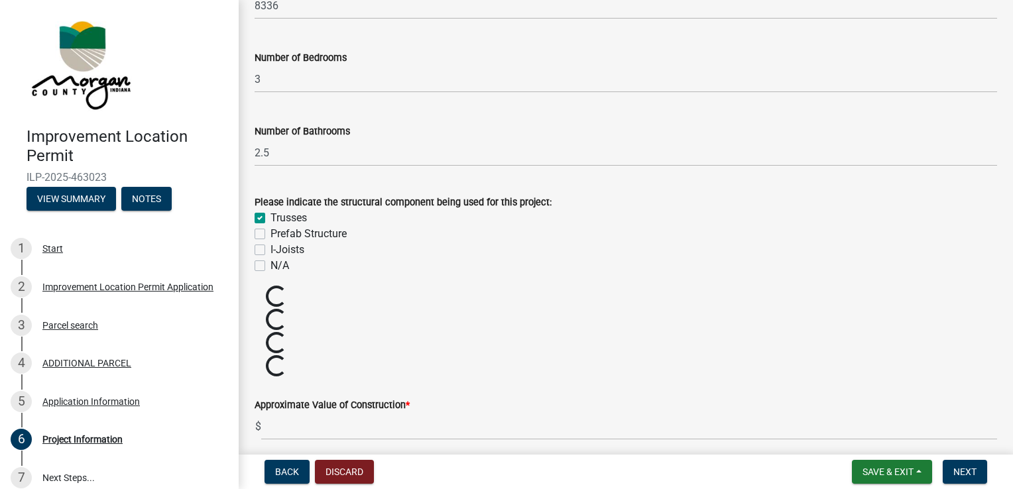
click at [270, 251] on label "I-Joists" at bounding box center [287, 250] width 34 height 16
click at [270, 251] on input "I-Joists" at bounding box center [274, 246] width 9 height 9
checkbox input "true"
checkbox input "false"
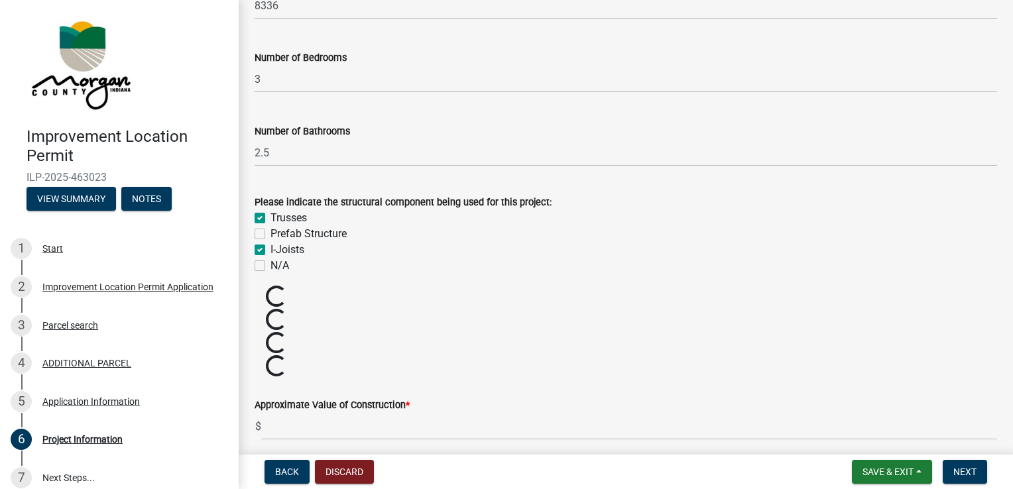
checkbox input "true"
checkbox input "false"
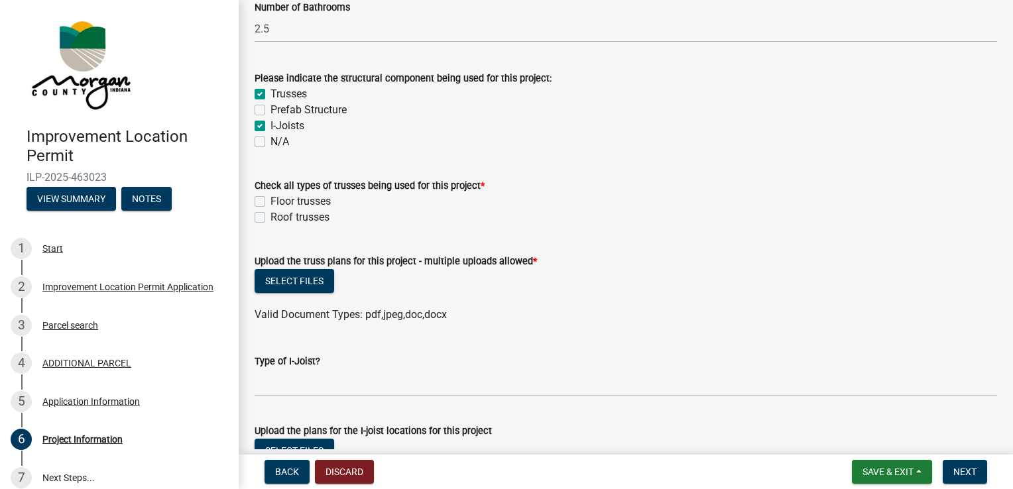
scroll to position [1237, 0]
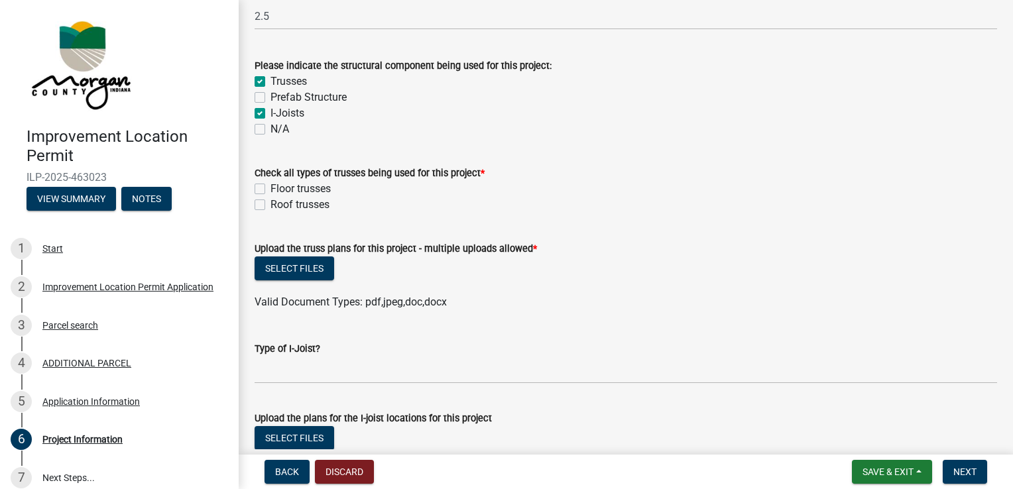
click at [270, 205] on label "Roof trusses" at bounding box center [299, 205] width 59 height 16
click at [270, 205] on input "Roof trusses" at bounding box center [274, 201] width 9 height 9
checkbox input "true"
checkbox input "false"
checkbox input "true"
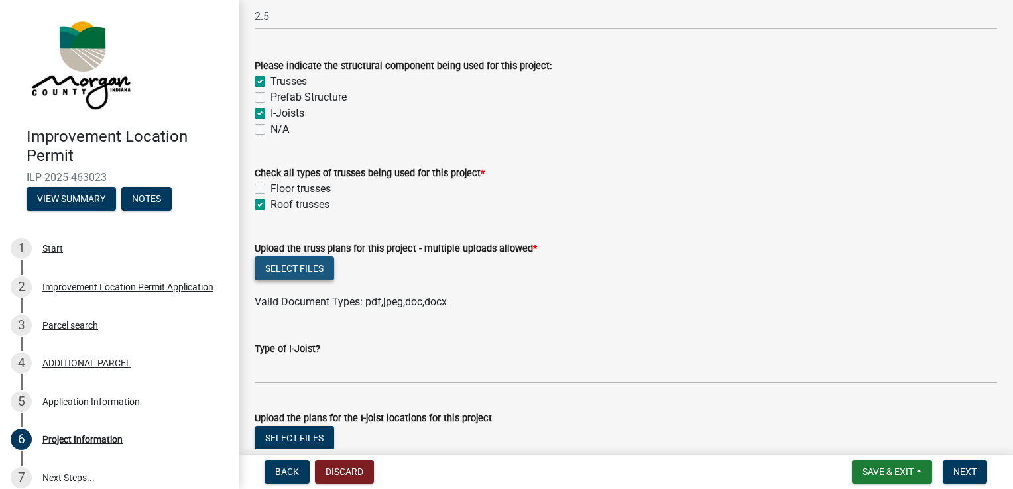
click at [302, 268] on button "Select files" at bounding box center [295, 268] width 80 height 24
click at [294, 258] on button "Select files" at bounding box center [295, 268] width 80 height 24
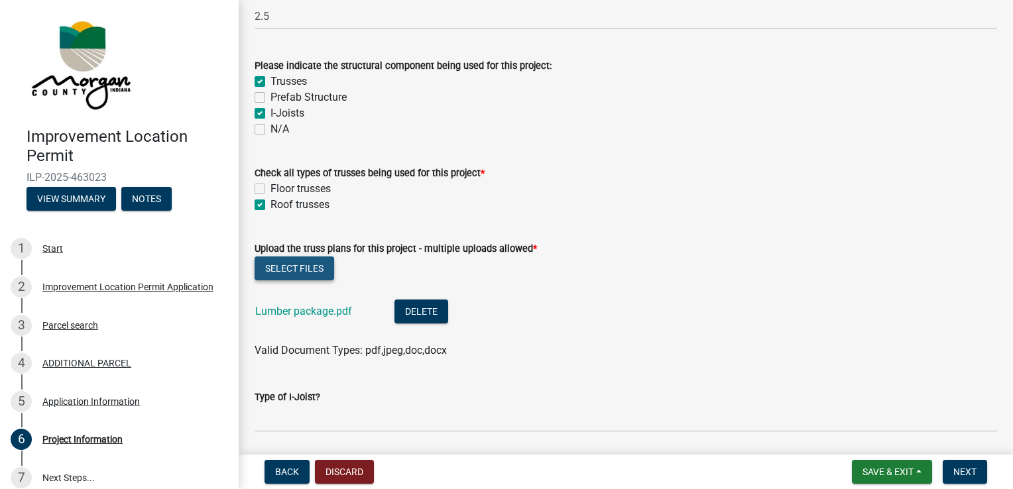
click at [299, 270] on button "Select files" at bounding box center [295, 268] width 80 height 24
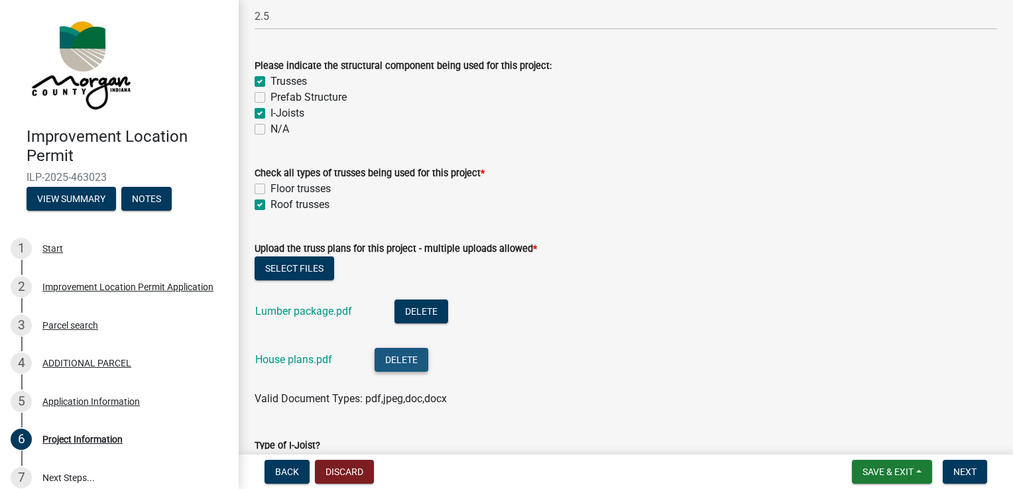
click at [398, 359] on button "Delete" at bounding box center [401, 360] width 54 height 24
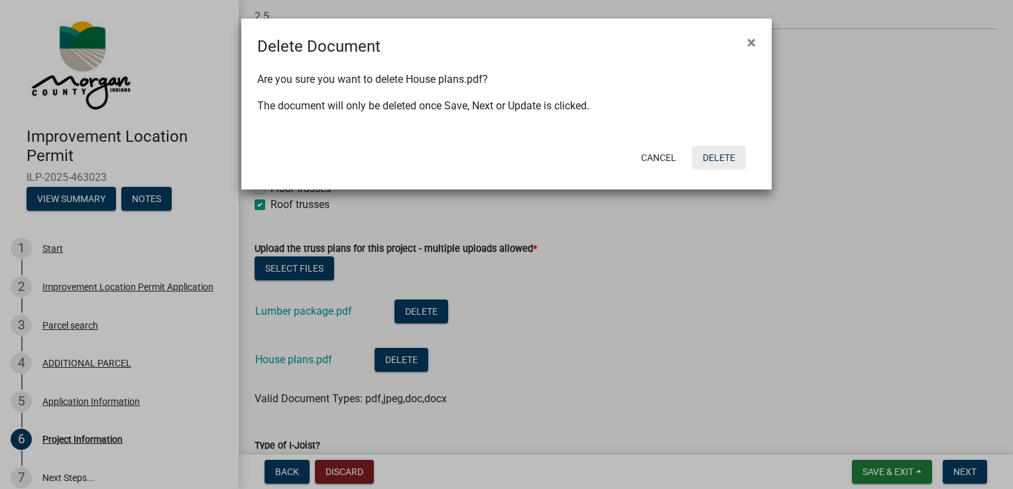
click at [726, 155] on button "Delete" at bounding box center [719, 158] width 54 height 24
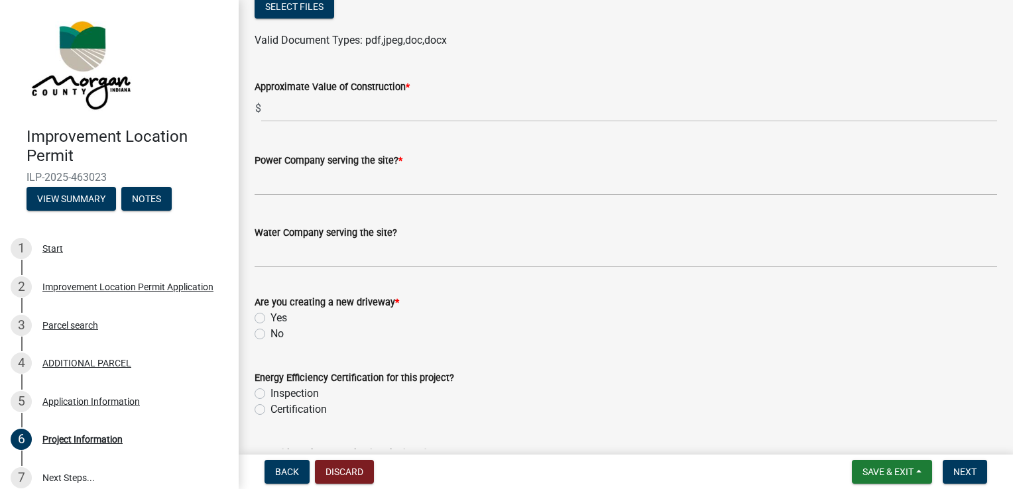
scroll to position [1719, 0]
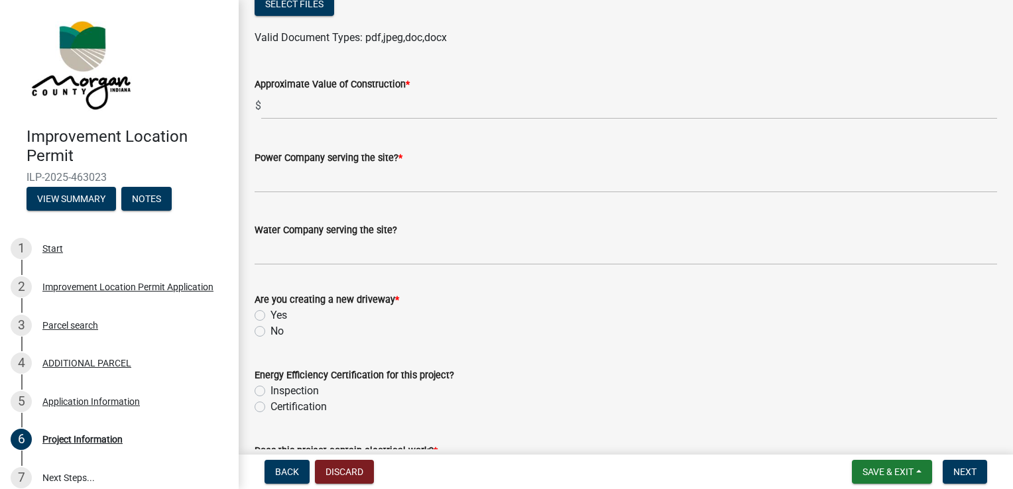
click at [274, 333] on label "No" at bounding box center [276, 331] width 13 height 16
click at [274, 332] on input "No" at bounding box center [274, 327] width 9 height 9
radio input "true"
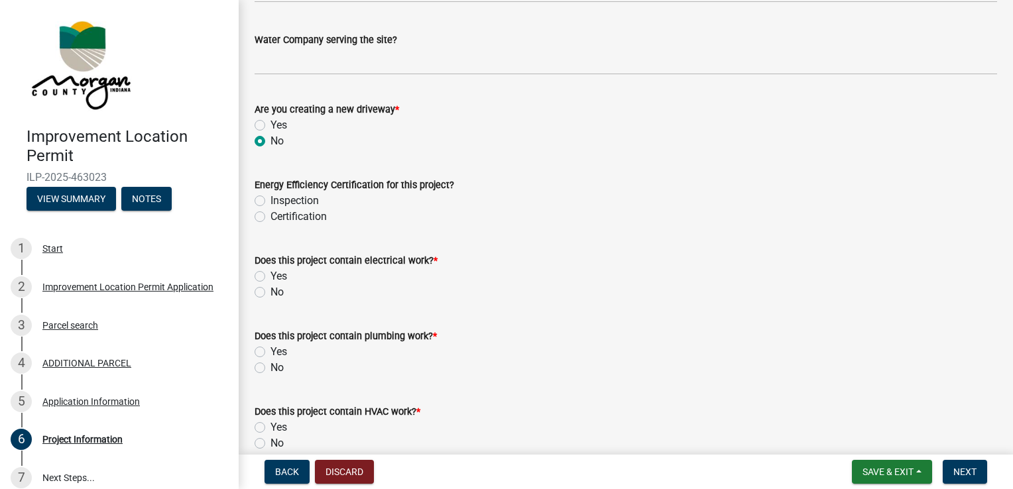
scroll to position [1911, 0]
click at [280, 275] on label "Yes" at bounding box center [278, 275] width 17 height 16
click at [279, 275] on input "Yes" at bounding box center [274, 271] width 9 height 9
radio input "true"
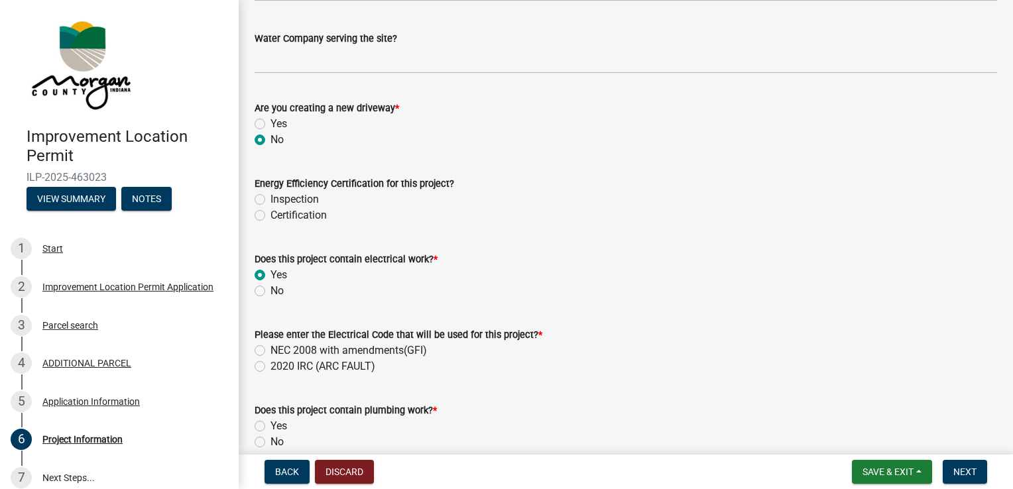
click at [270, 350] on label "NEC 2008 with amendments(GFI)" at bounding box center [348, 351] width 156 height 16
click at [270, 350] on input "NEC 2008 with amendments(GFI)" at bounding box center [274, 347] width 9 height 9
radio input "true"
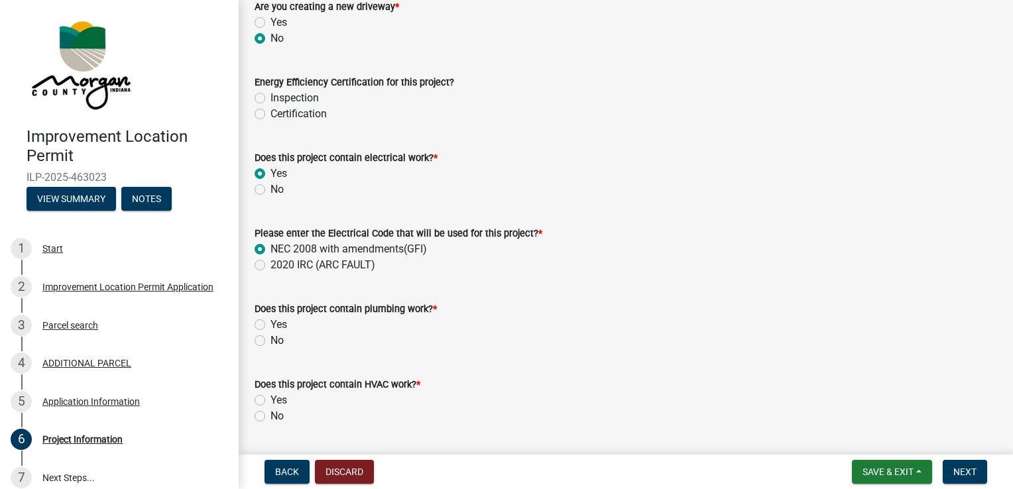
scroll to position [2019, 0]
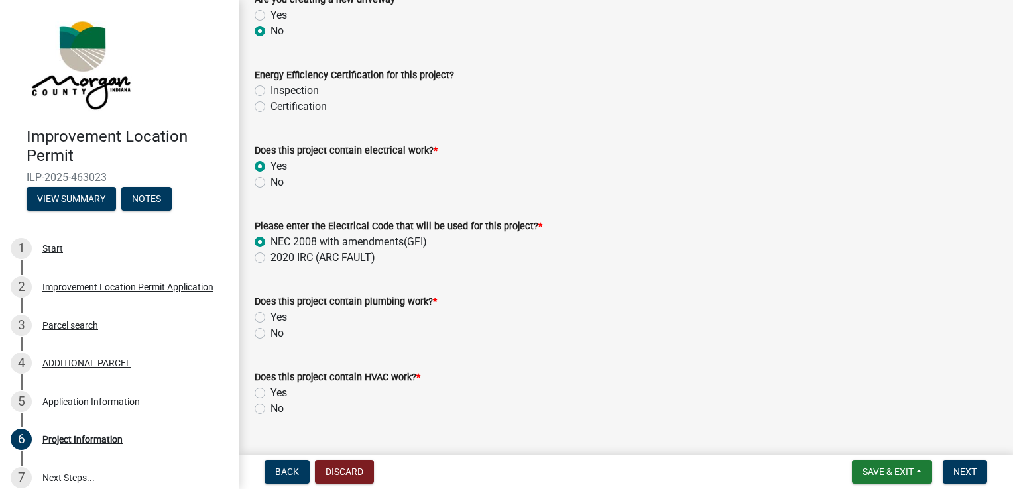
click at [276, 316] on label "Yes" at bounding box center [278, 318] width 17 height 16
click at [276, 316] on input "Yes" at bounding box center [274, 314] width 9 height 9
radio input "true"
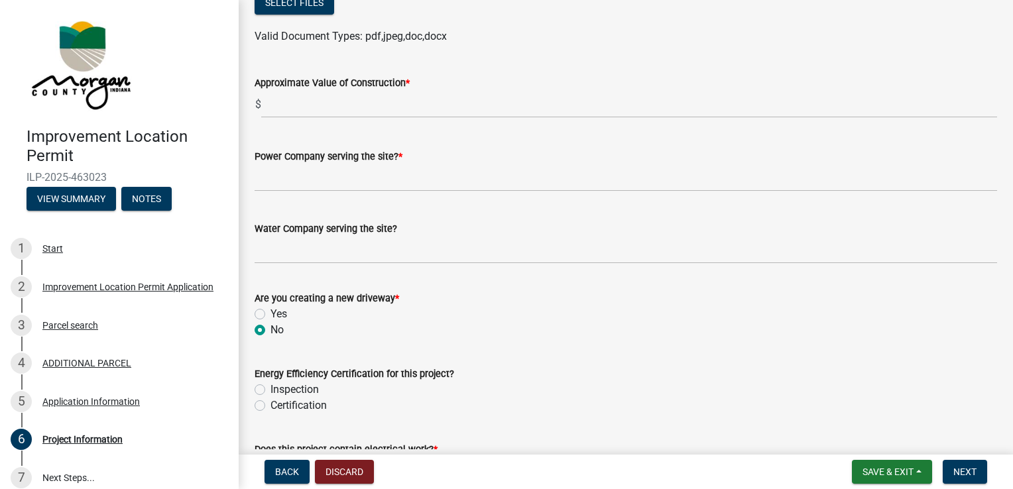
scroll to position [1713, 0]
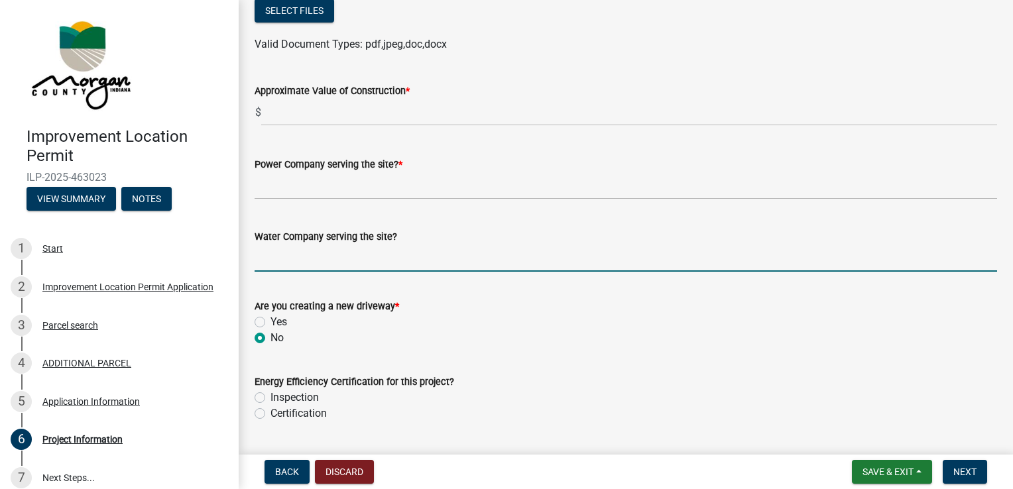
click at [313, 262] on input "Water Company serving the site?" at bounding box center [626, 258] width 742 height 27
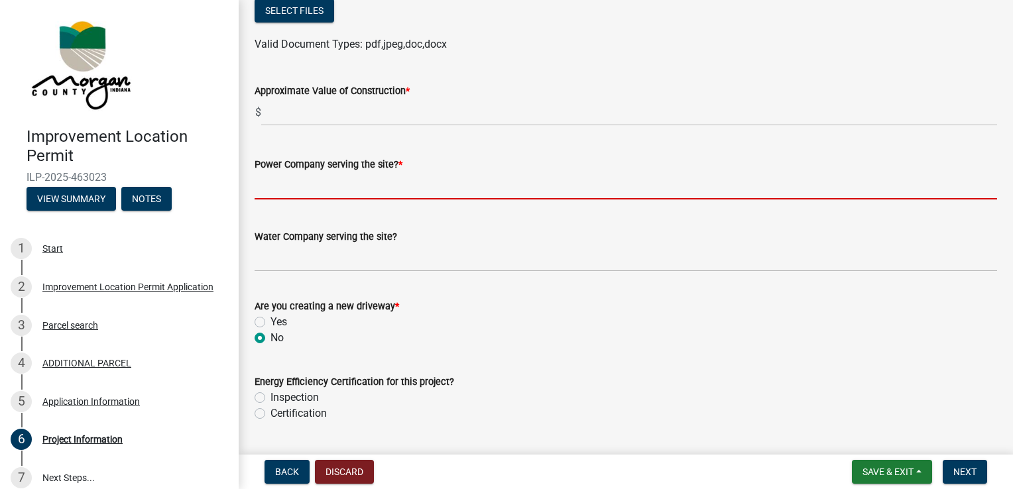
click at [316, 189] on input "Power Company serving the site? *" at bounding box center [626, 185] width 742 height 27
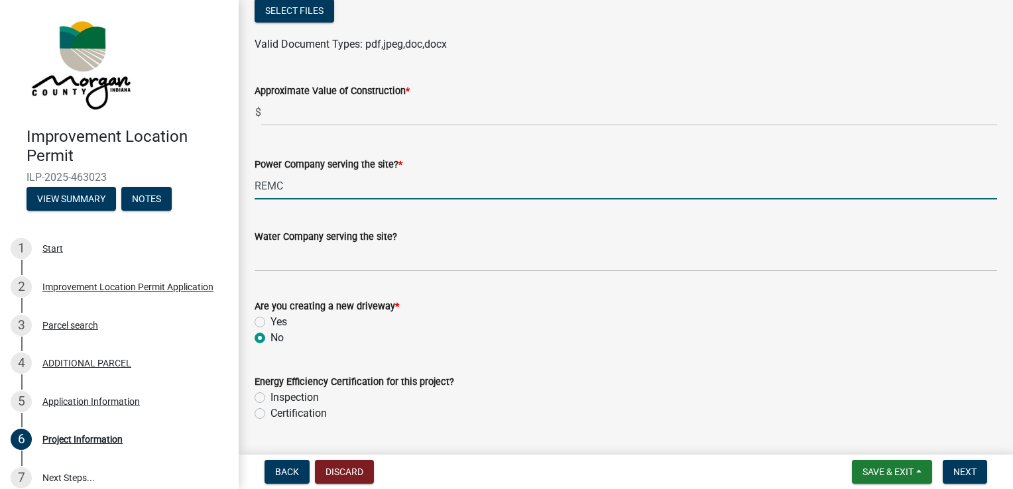
type input "REMC"
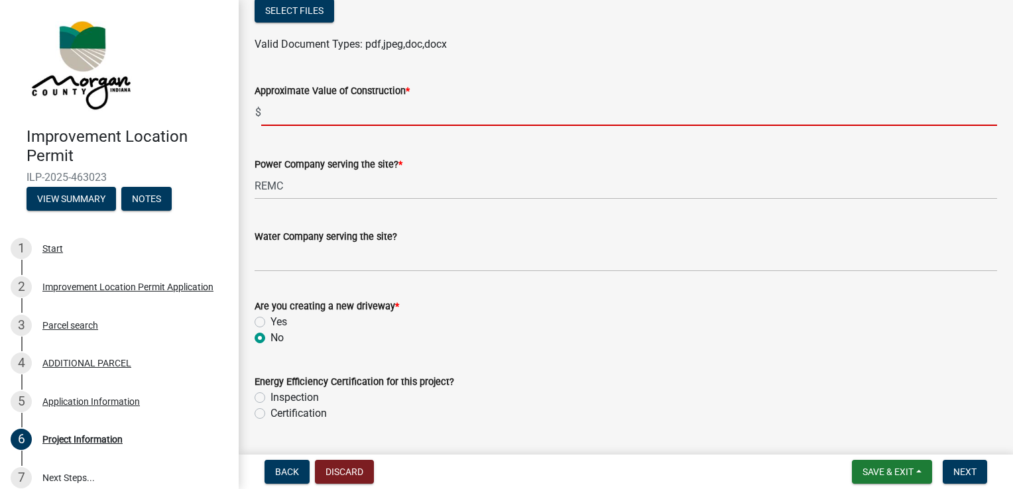
click at [280, 115] on input "text" at bounding box center [629, 112] width 736 height 27
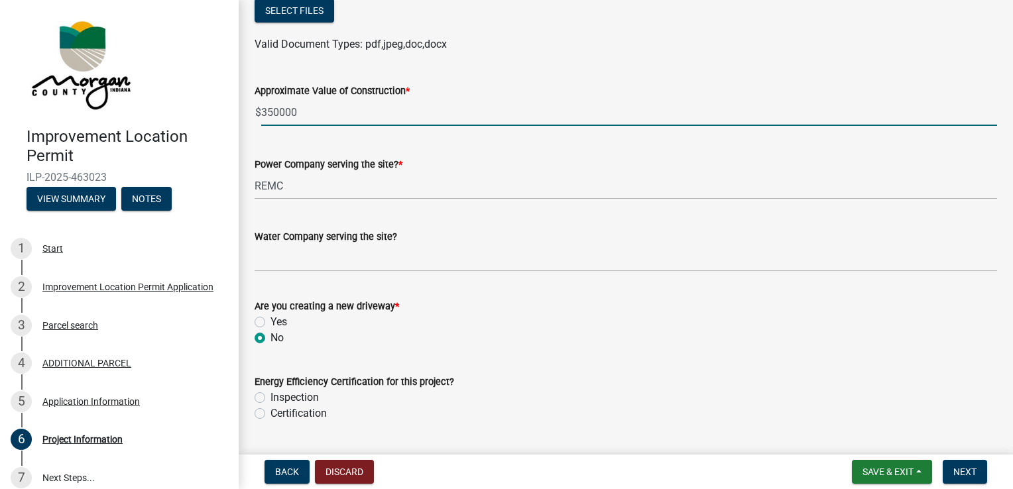
click at [298, 137] on wm-data-entity-input "Approximate Value of Construction * $ 350000" at bounding box center [626, 101] width 742 height 74
click at [276, 111] on input "350000" at bounding box center [629, 112] width 736 height 27
type input "350000"
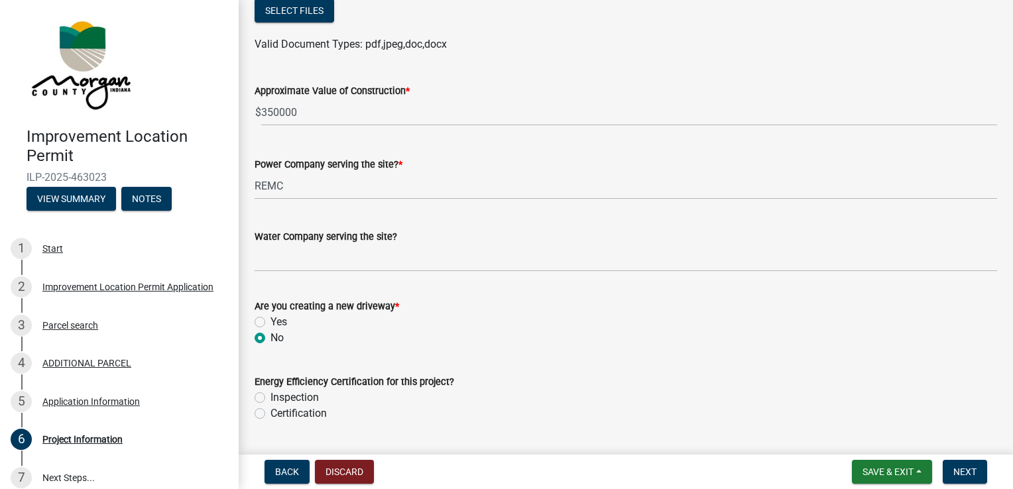
click at [249, 155] on div "Power Company serving the site? * REMC" at bounding box center [626, 169] width 762 height 62
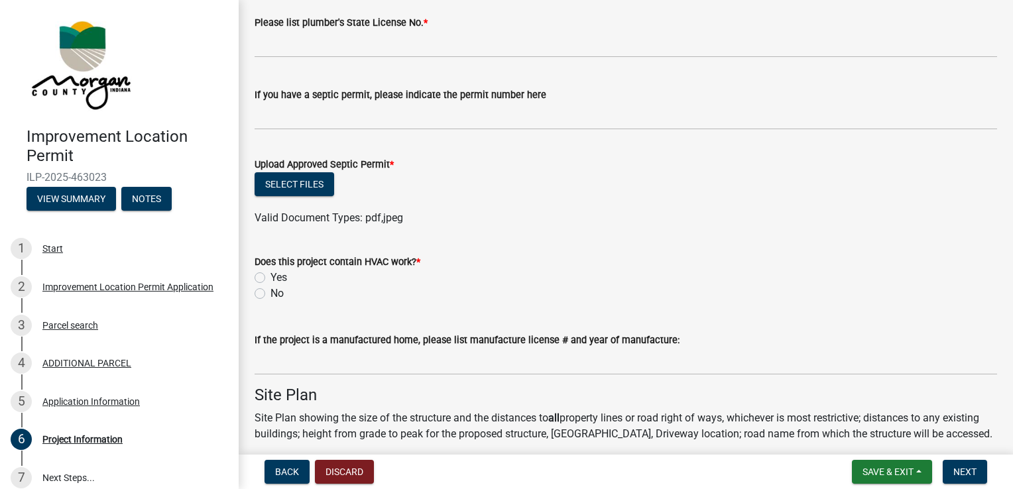
scroll to position [2378, 0]
click at [270, 275] on label "Yes" at bounding box center [278, 276] width 17 height 16
click at [270, 275] on input "Yes" at bounding box center [274, 272] width 9 height 9
radio input "true"
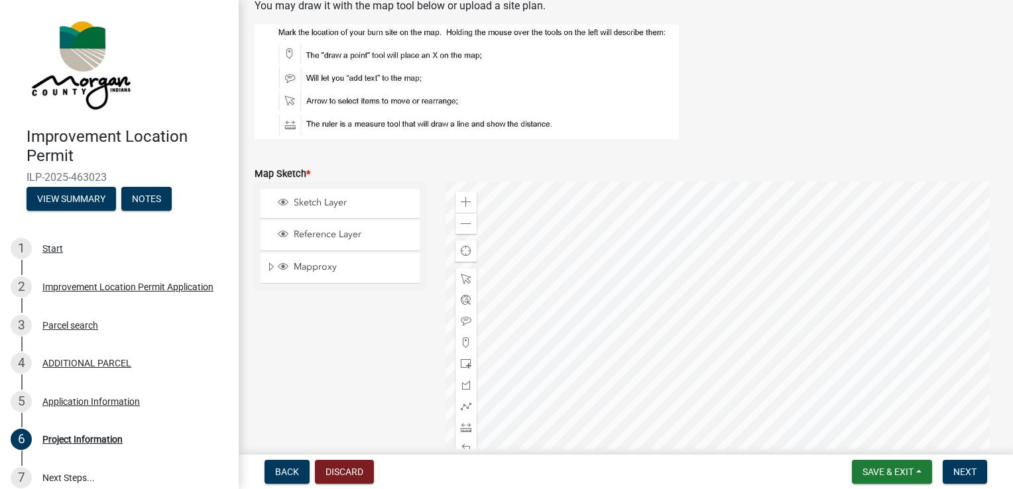
scroll to position [2860, 0]
click at [464, 196] on span at bounding box center [466, 200] width 11 height 11
click at [462, 222] on span at bounding box center [466, 222] width 11 height 11
click at [467, 198] on span at bounding box center [466, 200] width 11 height 11
click at [655, 304] on div at bounding box center [721, 345] width 552 height 331
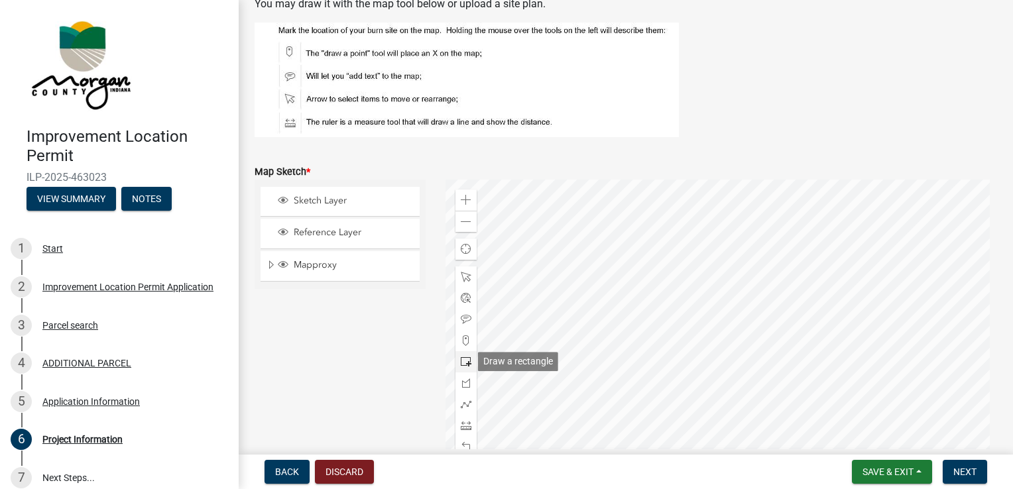
click at [463, 357] on span at bounding box center [466, 362] width 11 height 11
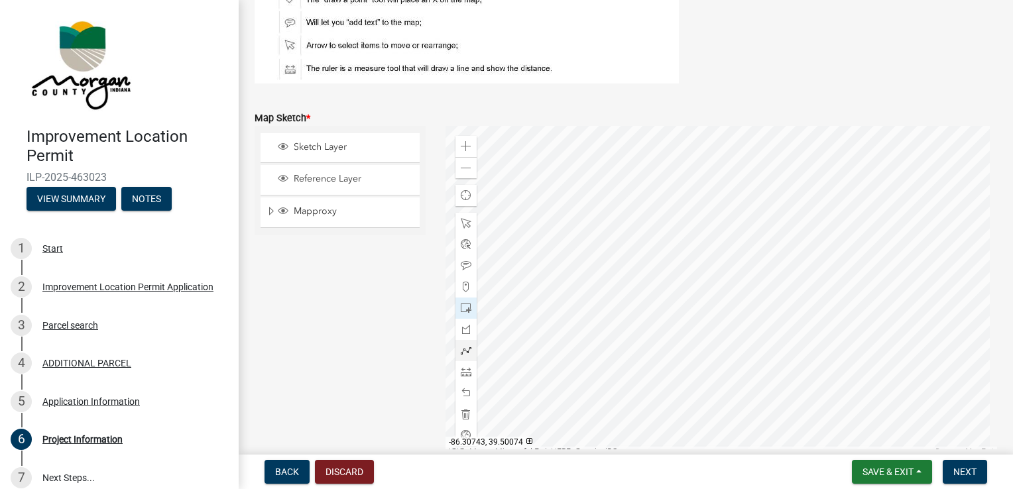
scroll to position [2916, 0]
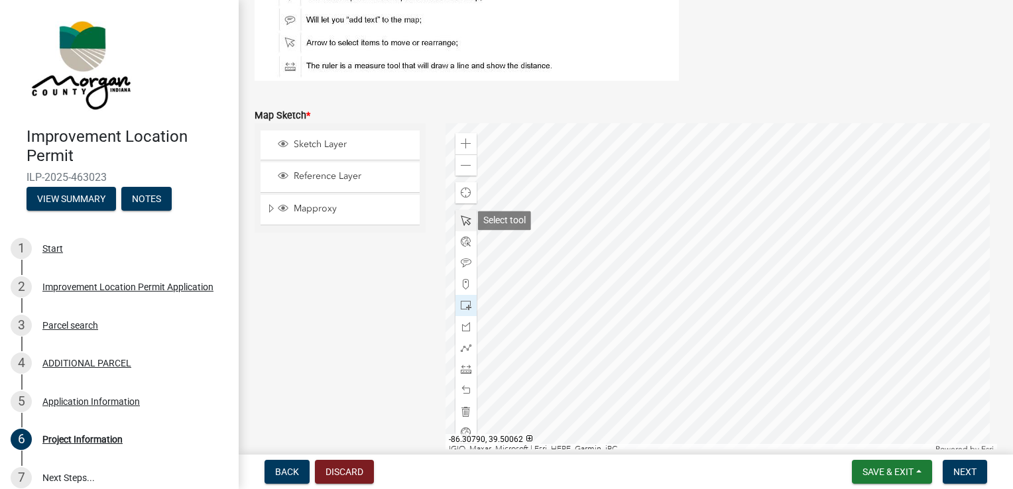
click at [465, 222] on span at bounding box center [466, 220] width 11 height 11
click at [605, 247] on div at bounding box center [721, 288] width 552 height 331
click at [463, 306] on span at bounding box center [466, 305] width 11 height 11
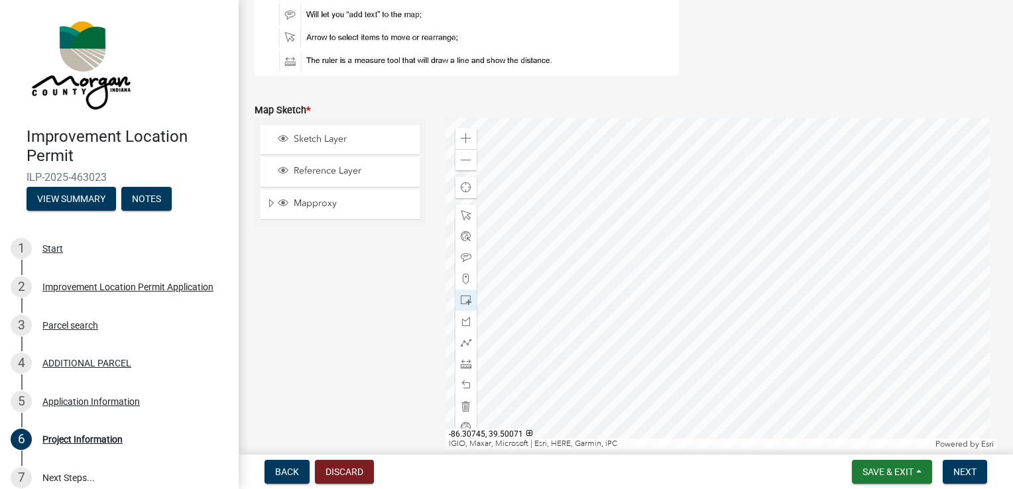
click at [659, 256] on div at bounding box center [721, 283] width 552 height 331
click at [463, 219] on span at bounding box center [466, 215] width 11 height 11
click at [657, 256] on div at bounding box center [721, 283] width 552 height 331
click at [667, 260] on div at bounding box center [721, 283] width 552 height 331
click at [464, 386] on span at bounding box center [466, 385] width 11 height 11
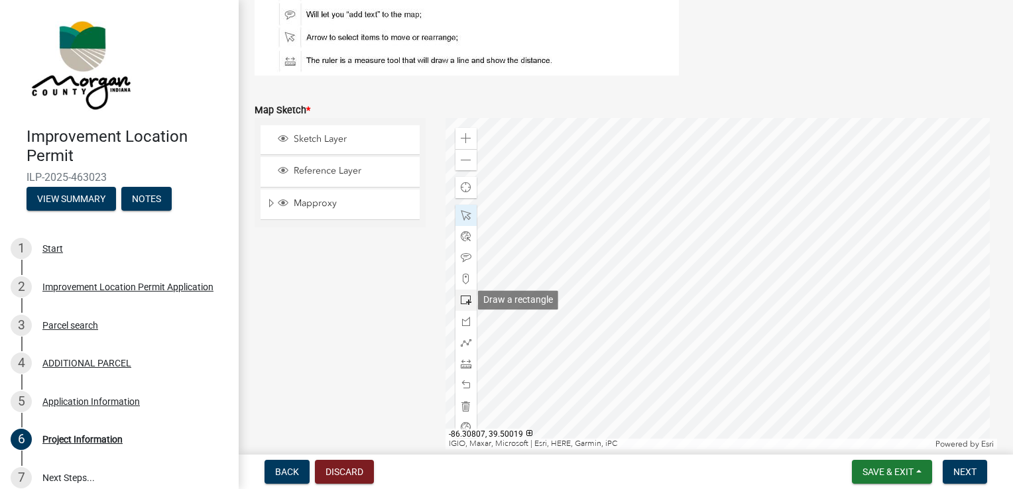
click at [464, 298] on span at bounding box center [466, 300] width 11 height 11
click at [675, 262] on div at bounding box center [721, 283] width 552 height 331
click at [715, 208] on div at bounding box center [721, 283] width 552 height 331
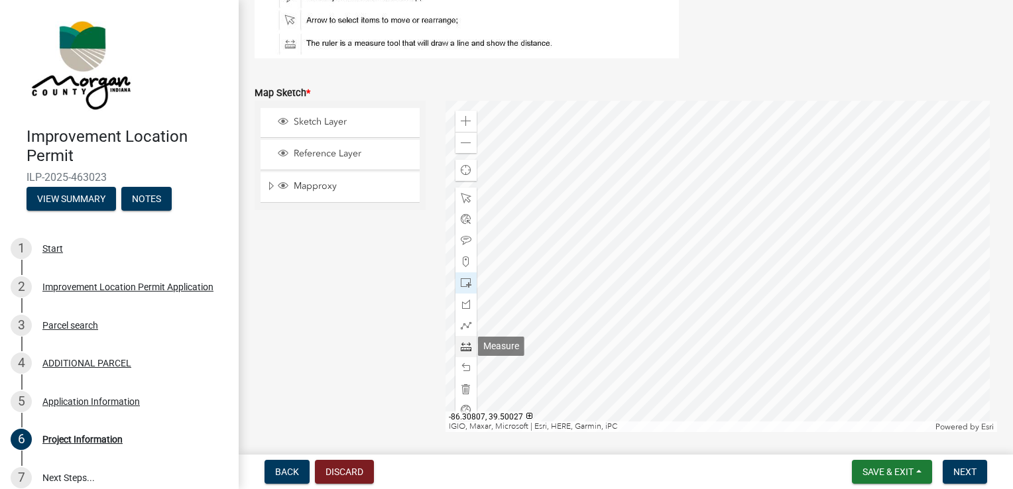
click at [463, 349] on span at bounding box center [466, 346] width 11 height 11
click at [685, 190] on div at bounding box center [721, 266] width 552 height 331
click at [687, 125] on div at bounding box center [721, 266] width 552 height 331
click at [688, 190] on div at bounding box center [721, 266] width 552 height 331
click at [464, 193] on span at bounding box center [466, 198] width 11 height 11
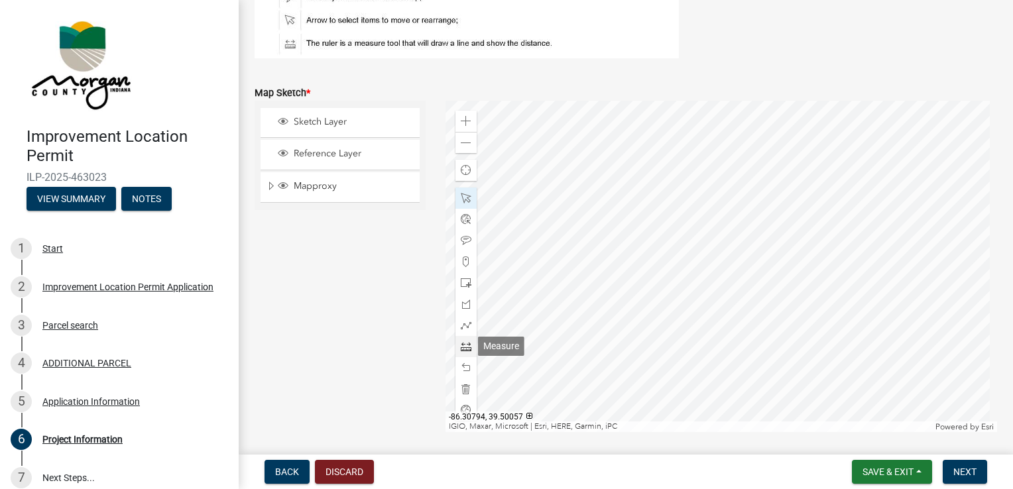
click at [462, 352] on div at bounding box center [465, 346] width 21 height 21
click at [698, 192] on div at bounding box center [721, 266] width 552 height 331
click at [698, 125] on div at bounding box center [721, 266] width 552 height 331
click at [358, 91] on div "Map Sketch *" at bounding box center [626, 93] width 742 height 16
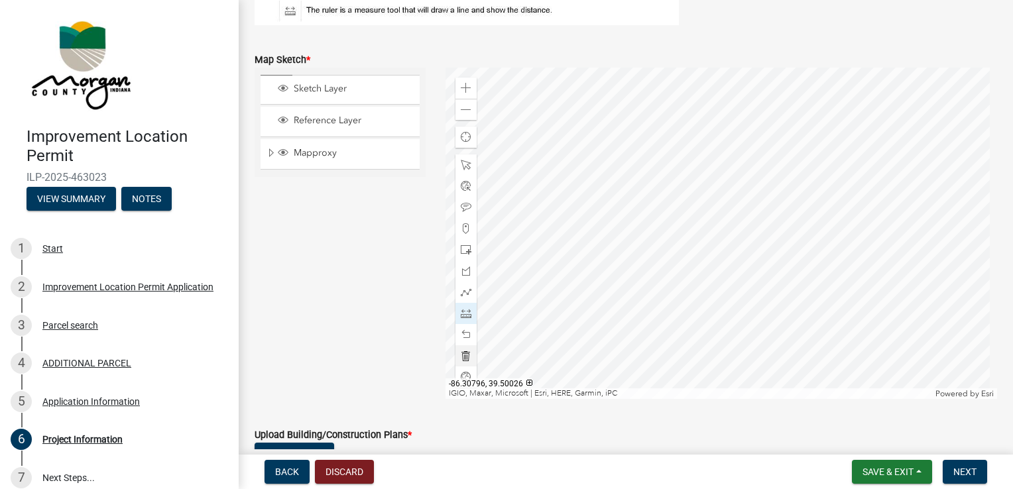
scroll to position [2971, 0]
click at [463, 339] on span at bounding box center [466, 336] width 11 height 11
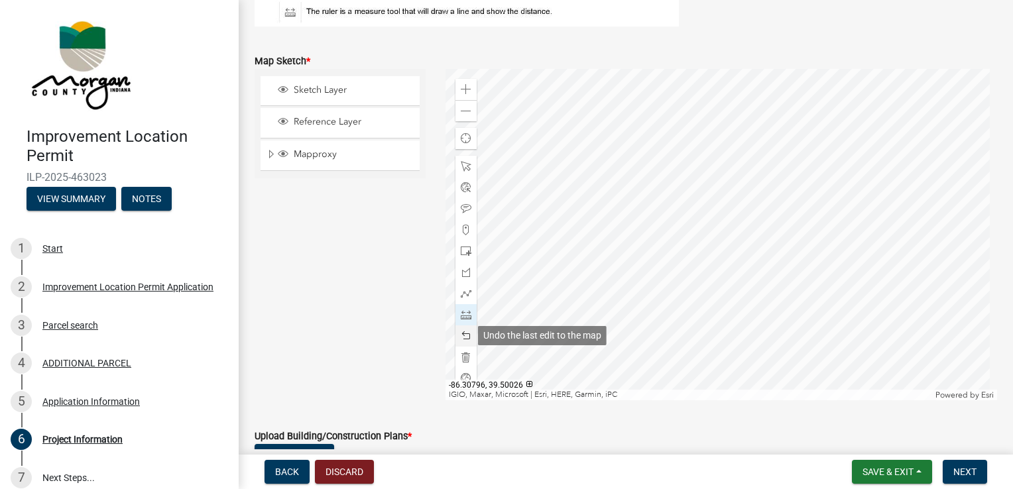
click at [463, 339] on span at bounding box center [466, 336] width 11 height 11
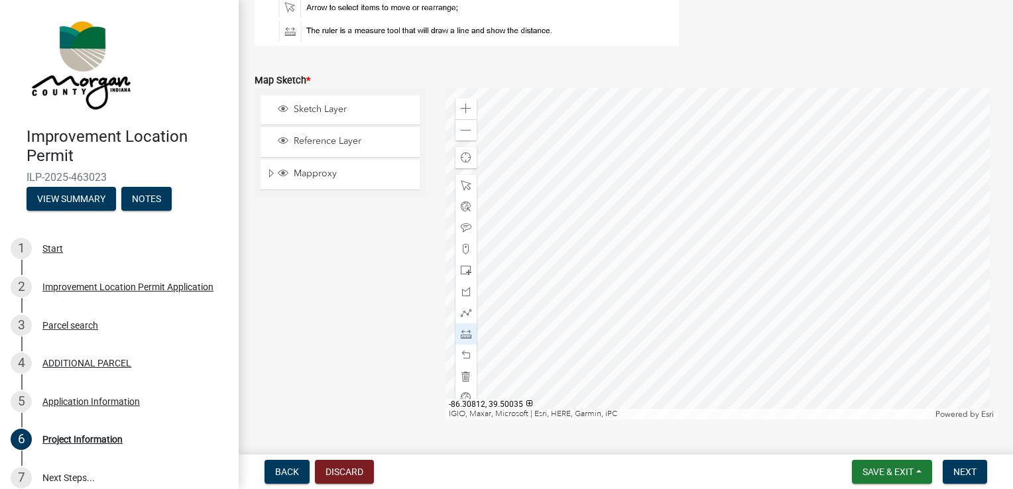
scroll to position [3001, 0]
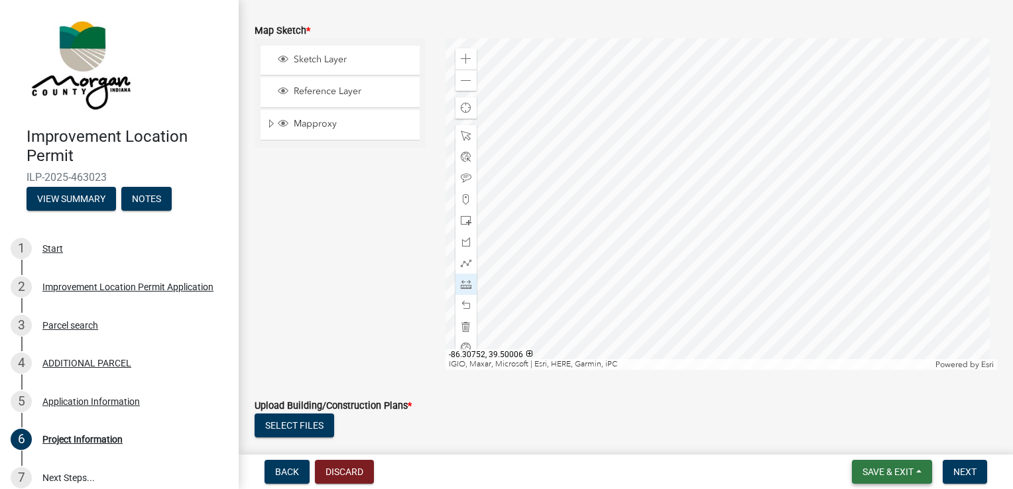
click at [883, 468] on span "Save & Exit" at bounding box center [887, 472] width 51 height 11
click at [867, 439] on button "Save & Exit" at bounding box center [879, 438] width 106 height 32
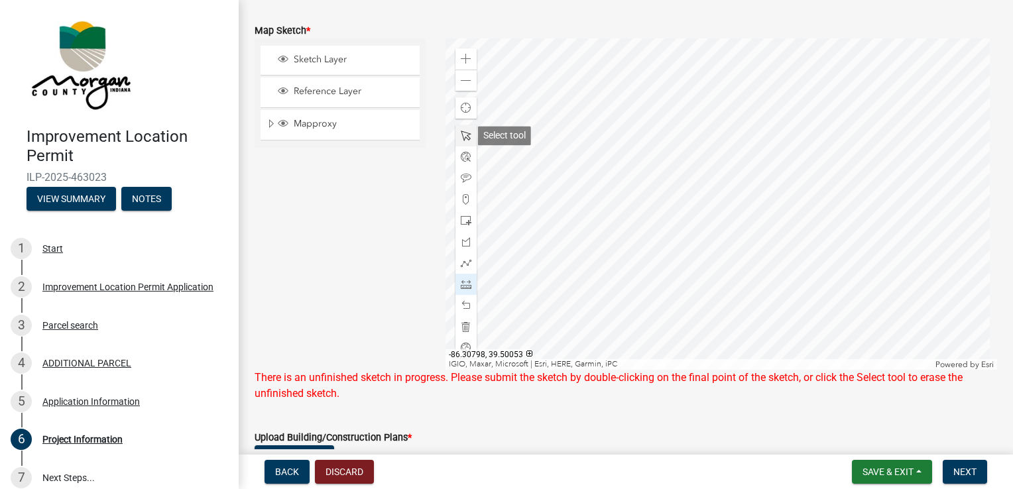
click at [464, 135] on span at bounding box center [466, 136] width 11 height 11
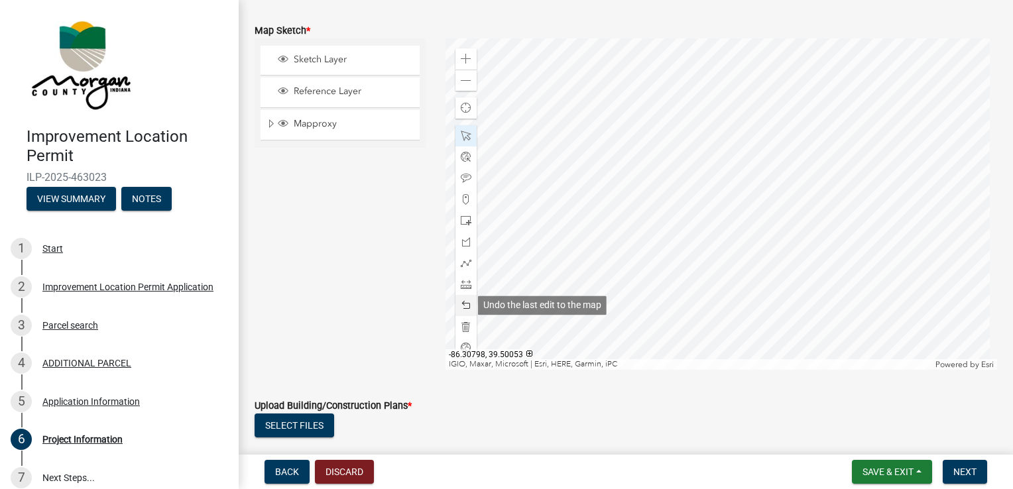
click at [463, 302] on span at bounding box center [466, 305] width 11 height 11
click at [888, 472] on span "Save & Exit" at bounding box center [887, 472] width 51 height 11
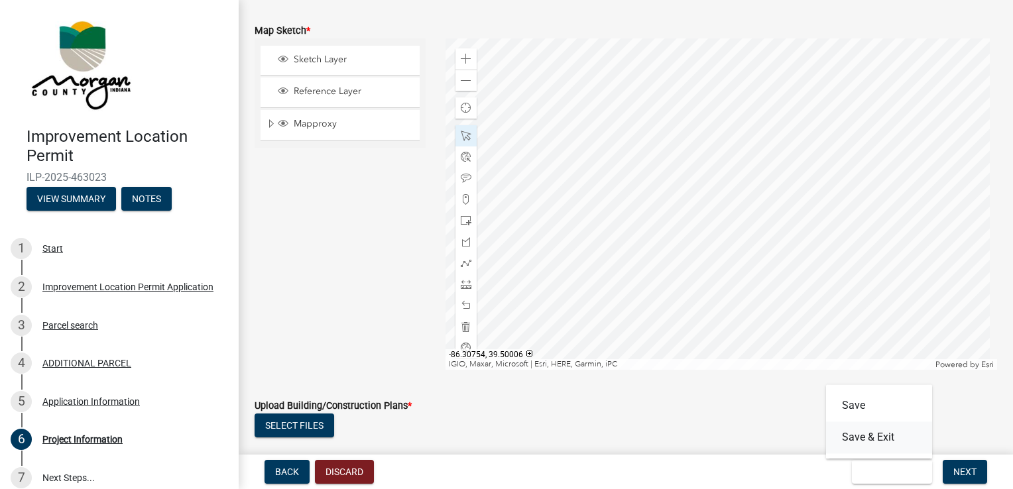
click at [880, 435] on button "Save & Exit" at bounding box center [879, 438] width 106 height 32
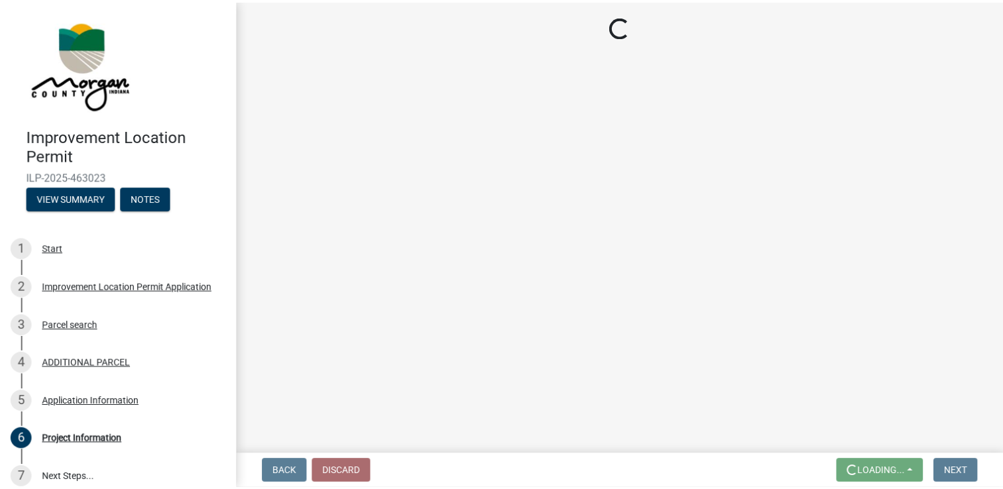
scroll to position [0, 0]
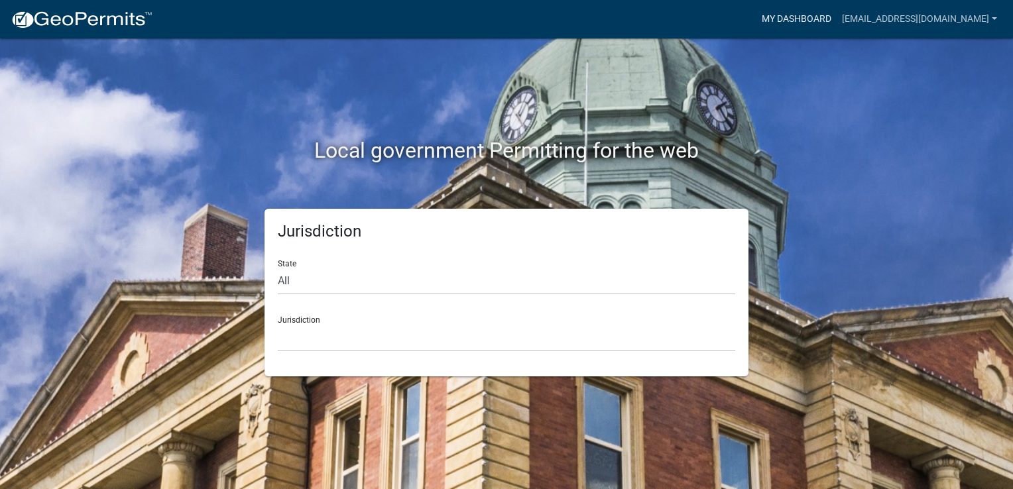
click at [809, 23] on link "My Dashboard" at bounding box center [796, 19] width 80 height 25
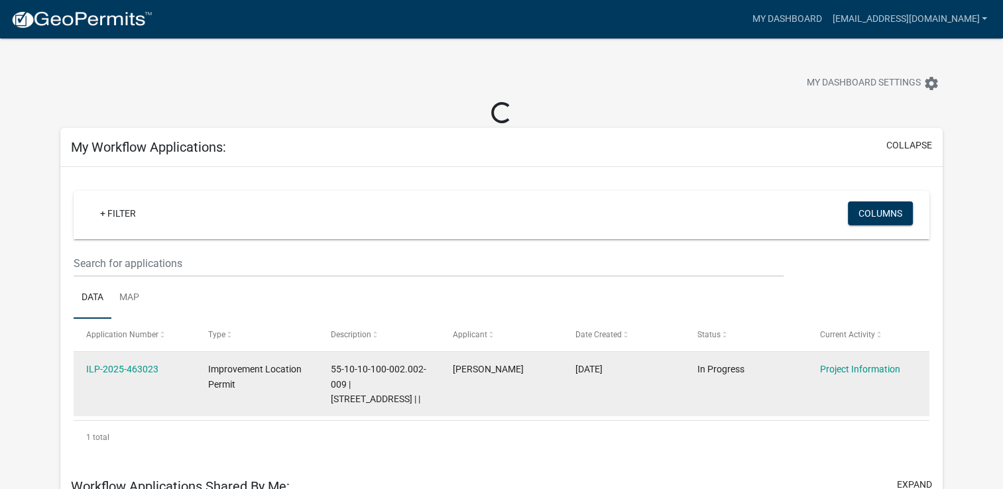
click at [119, 375] on div "ILP-2025-463023" at bounding box center [134, 369] width 97 height 15
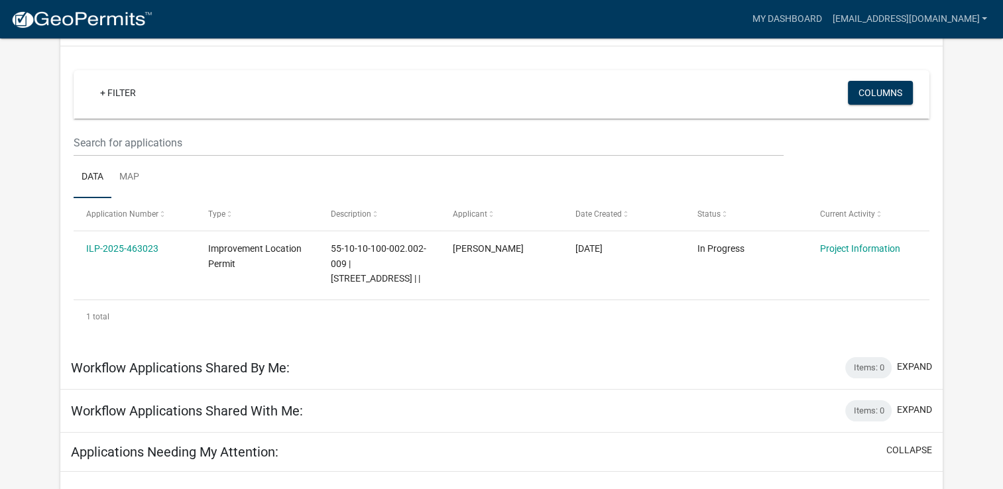
scroll to position [117, 0]
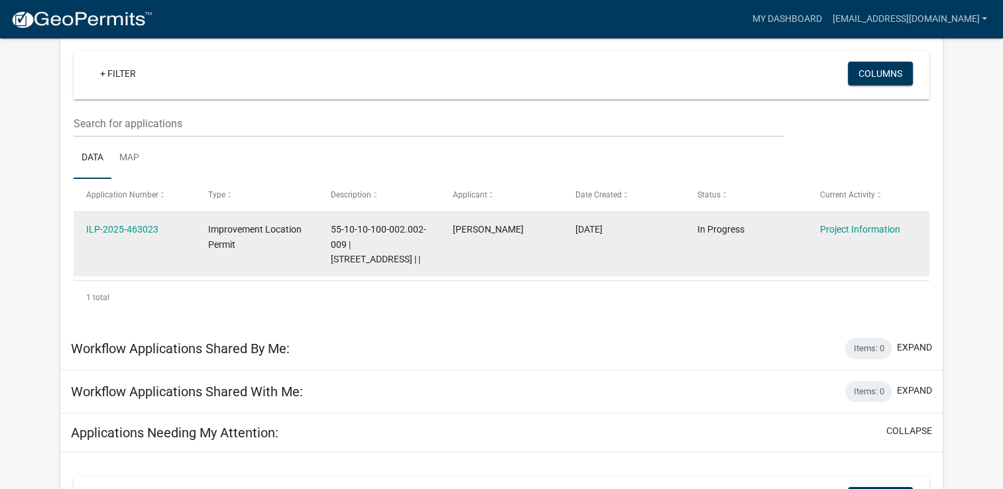
click at [467, 243] on datatable-body-cell "[PERSON_NAME]" at bounding box center [501, 244] width 122 height 64
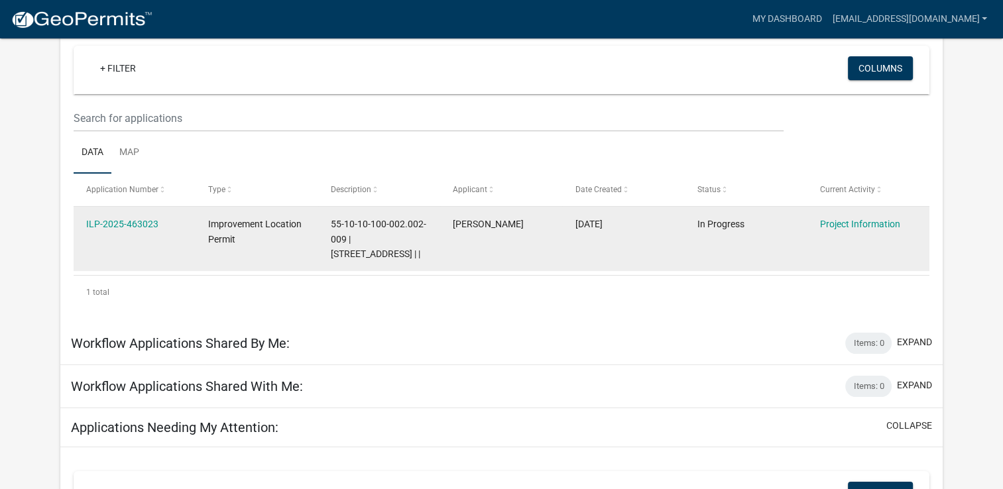
scroll to position [119, 0]
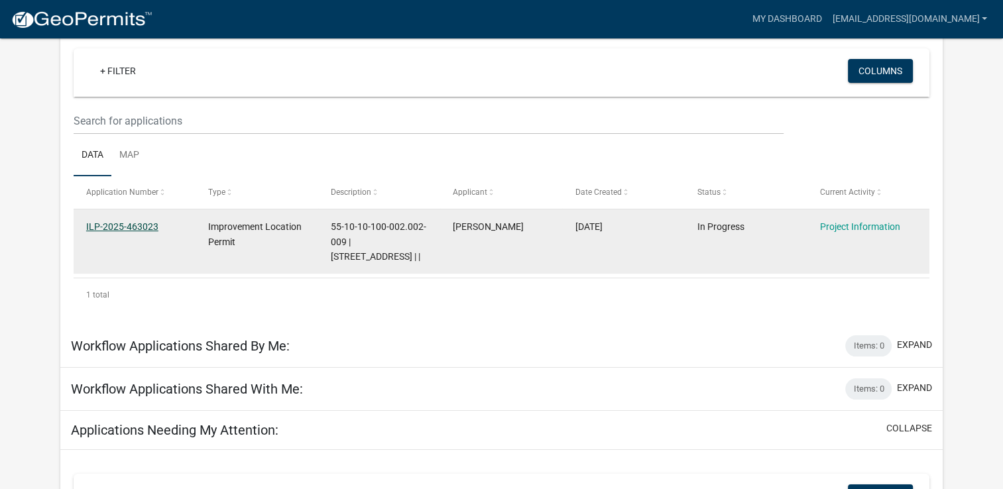
click at [133, 225] on link "ILP-2025-463023" at bounding box center [122, 226] width 72 height 11
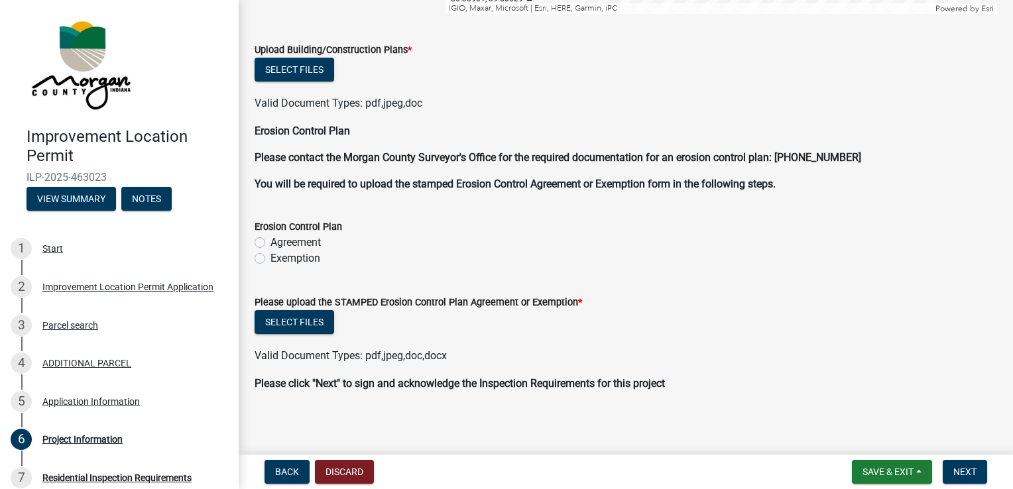
scroll to position [3362, 0]
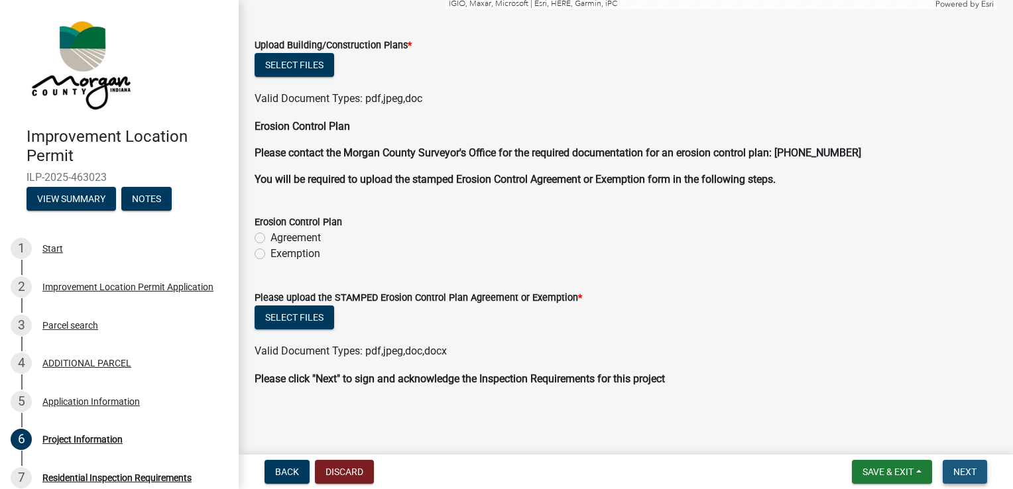
click at [956, 469] on span "Next" at bounding box center [964, 472] width 23 height 11
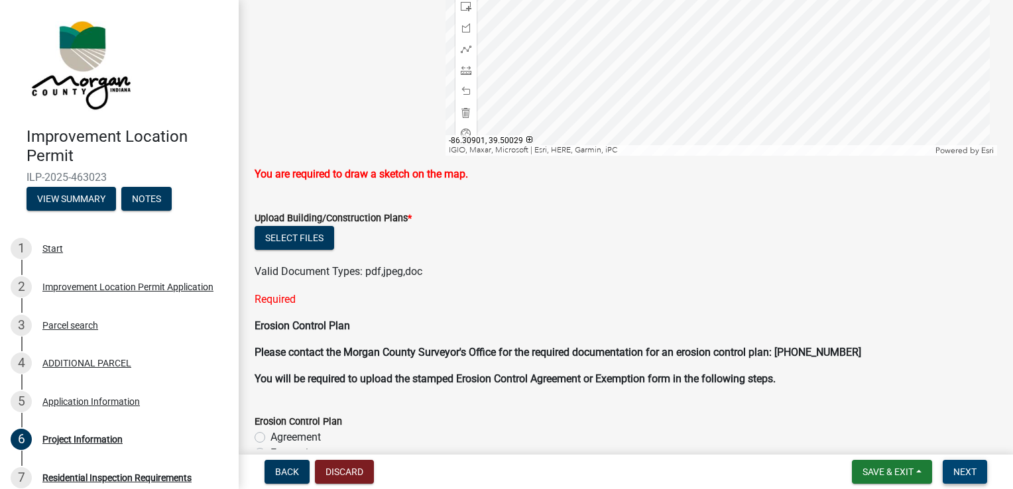
scroll to position [3232, 0]
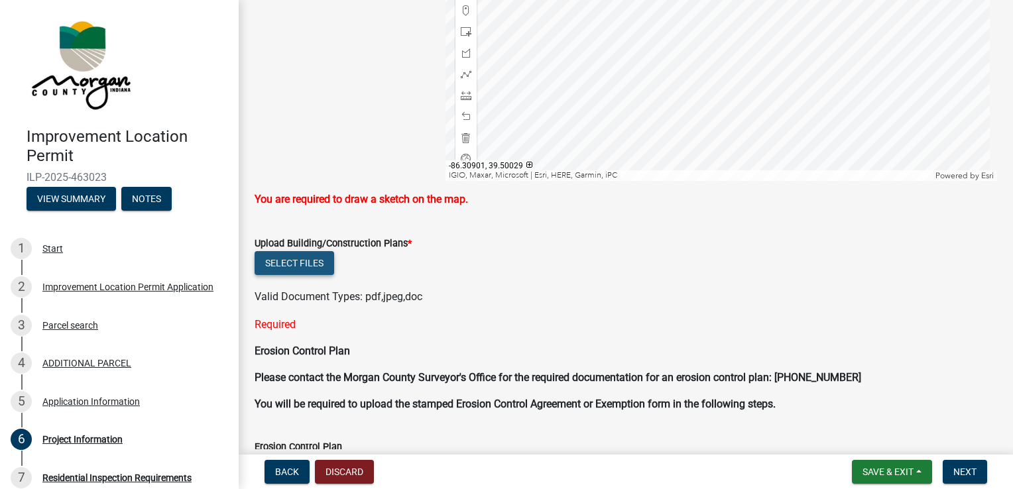
click at [306, 269] on button "Select files" at bounding box center [295, 263] width 80 height 24
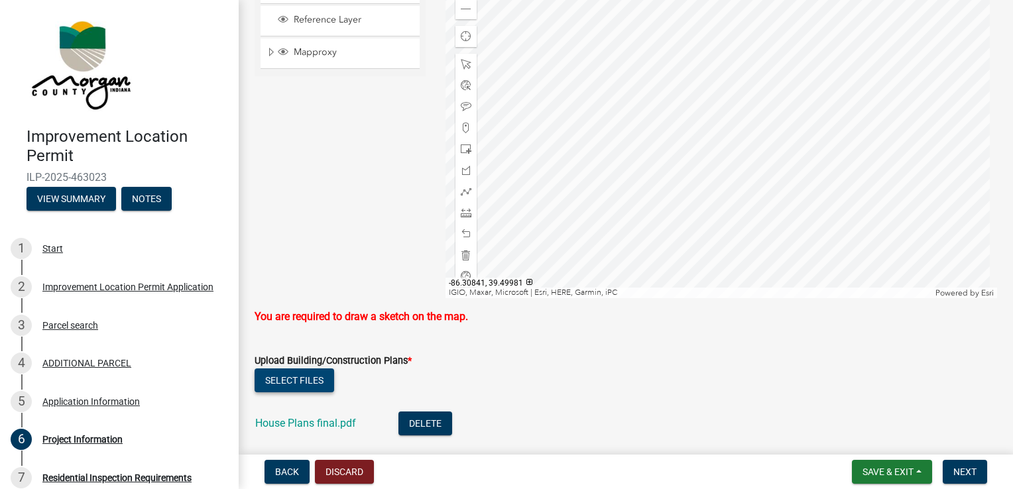
scroll to position [3112, 0]
